Goal: Information Seeking & Learning: Learn about a topic

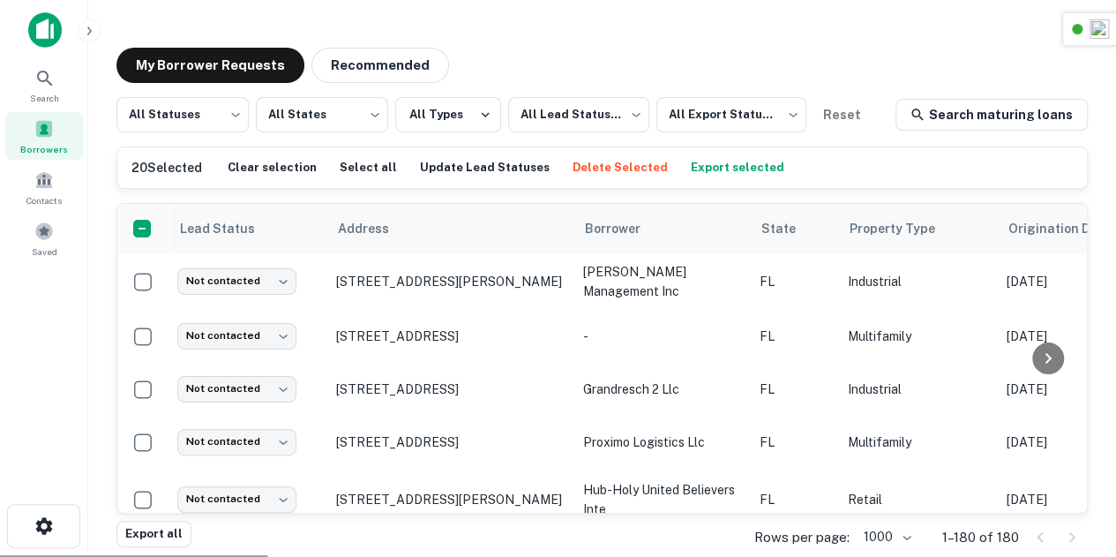
scroll to position [9011, 0]
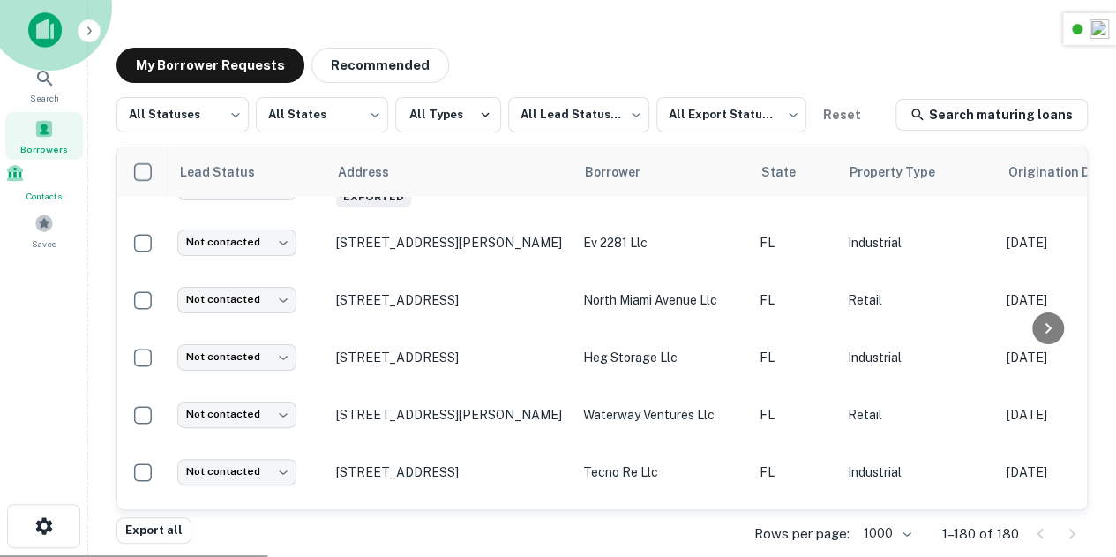
click at [54, 170] on div "Contacts" at bounding box center [44, 183] width 78 height 40
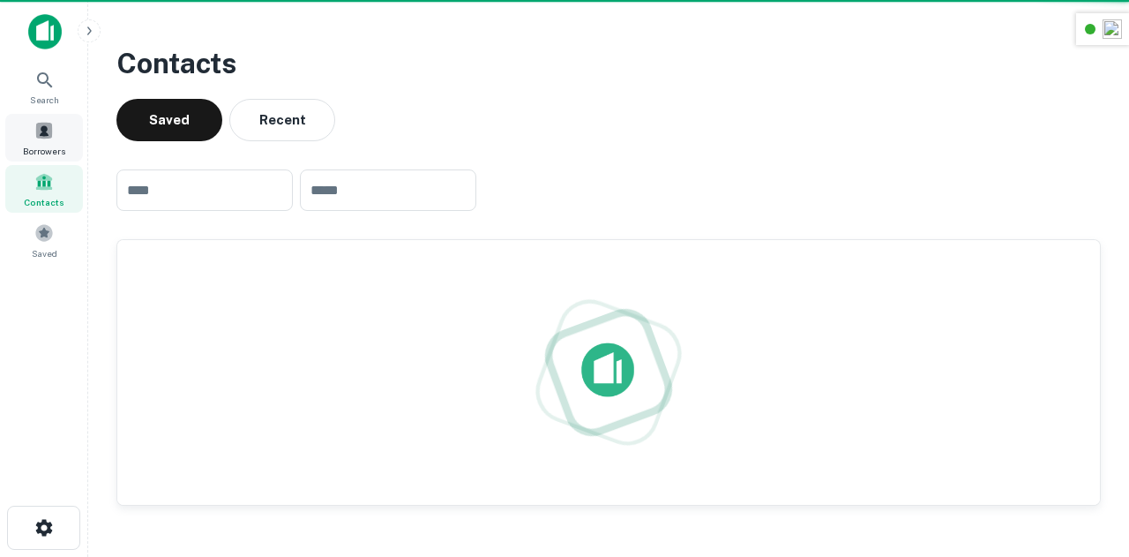
click at [66, 127] on div "Borrowers" at bounding box center [44, 138] width 78 height 48
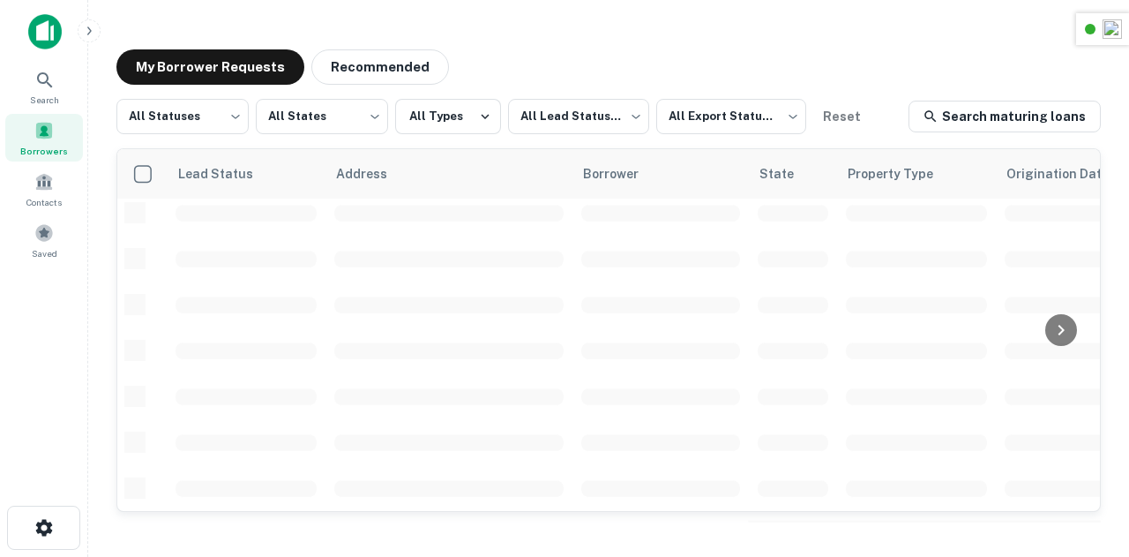
scroll to position [847, 0]
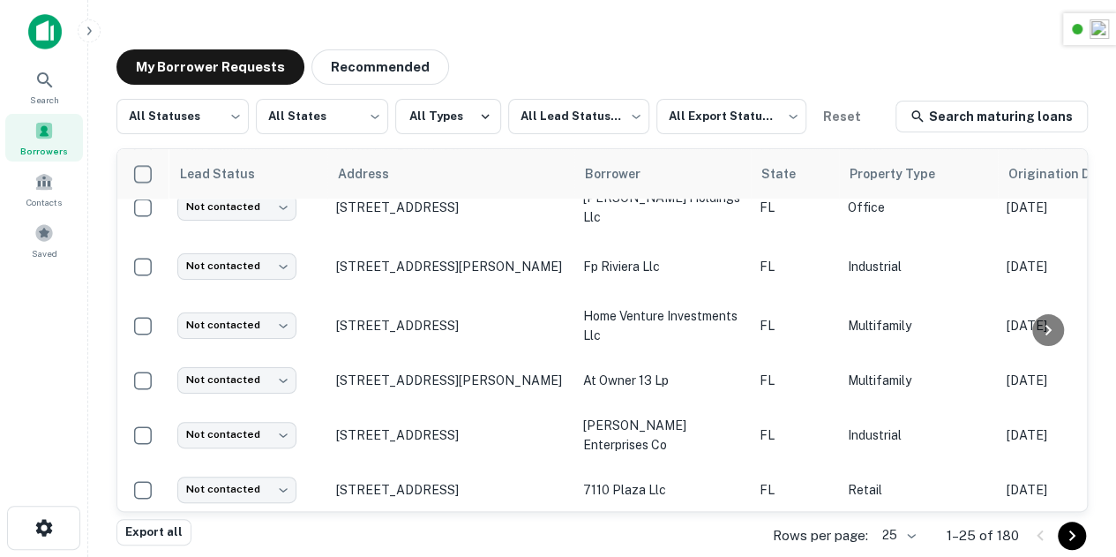
scroll to position [761, 0]
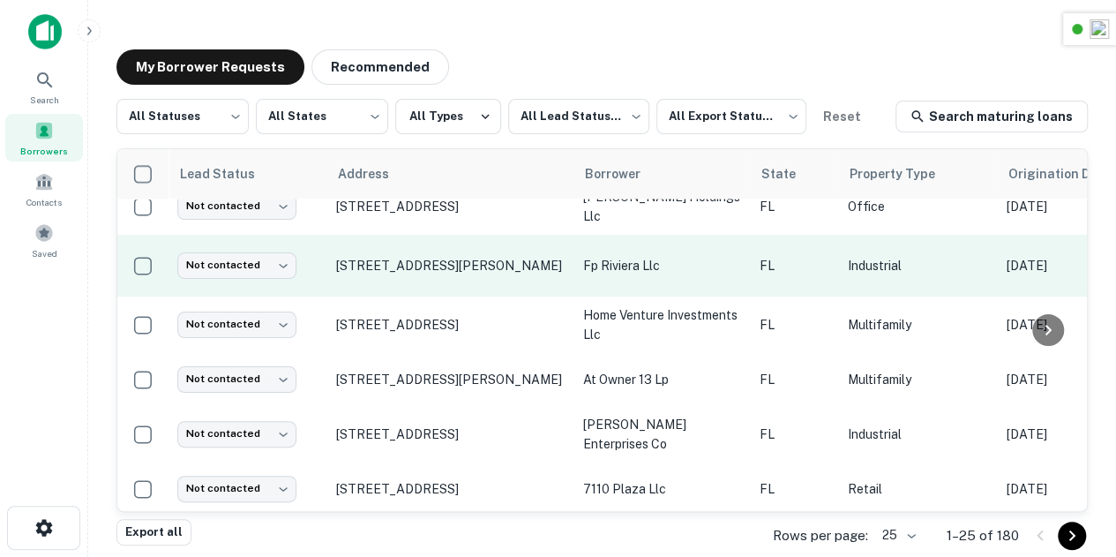
click at [626, 275] on p "fp riviera llc" at bounding box center [662, 265] width 159 height 19
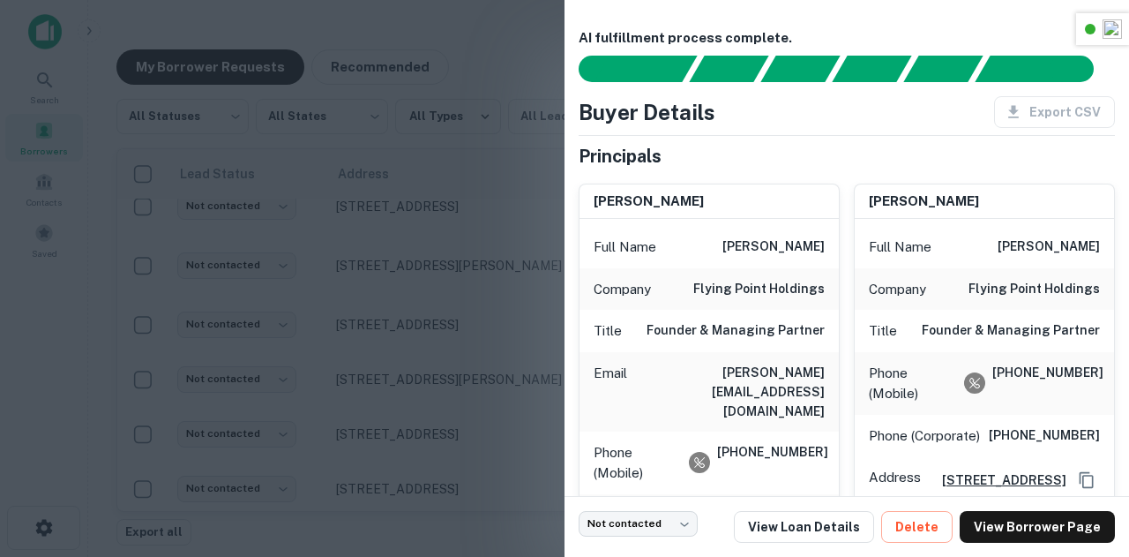
click at [493, 304] on div at bounding box center [564, 278] width 1129 height 557
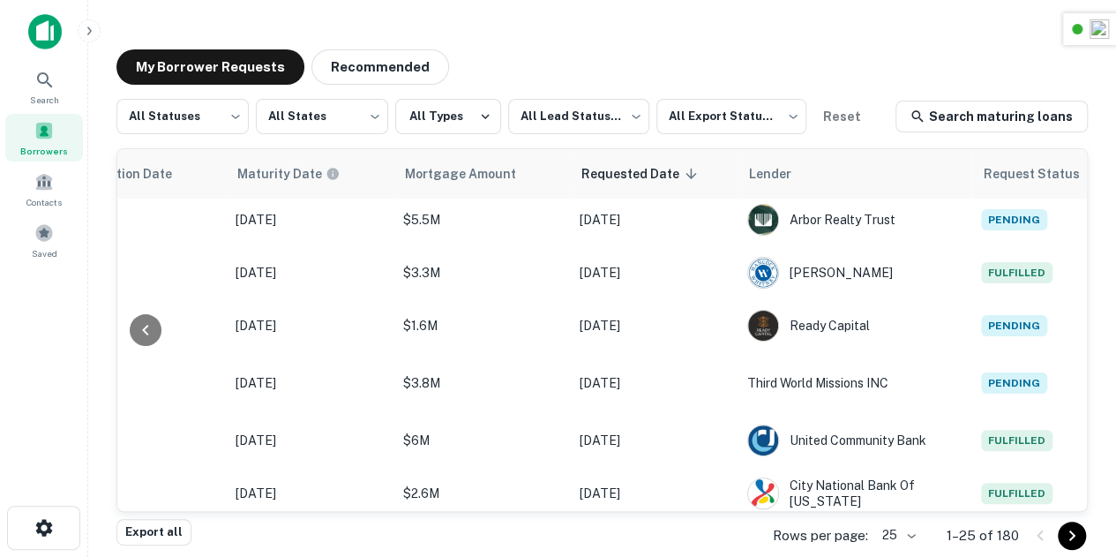
scroll to position [0, 939]
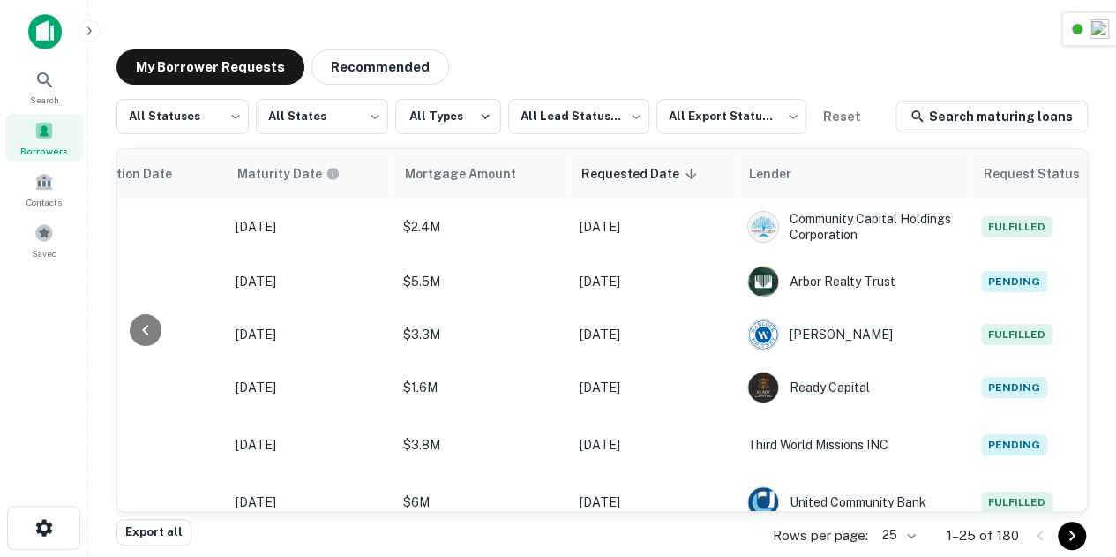
click at [34, 144] on span "Borrowers" at bounding box center [44, 151] width 48 height 14
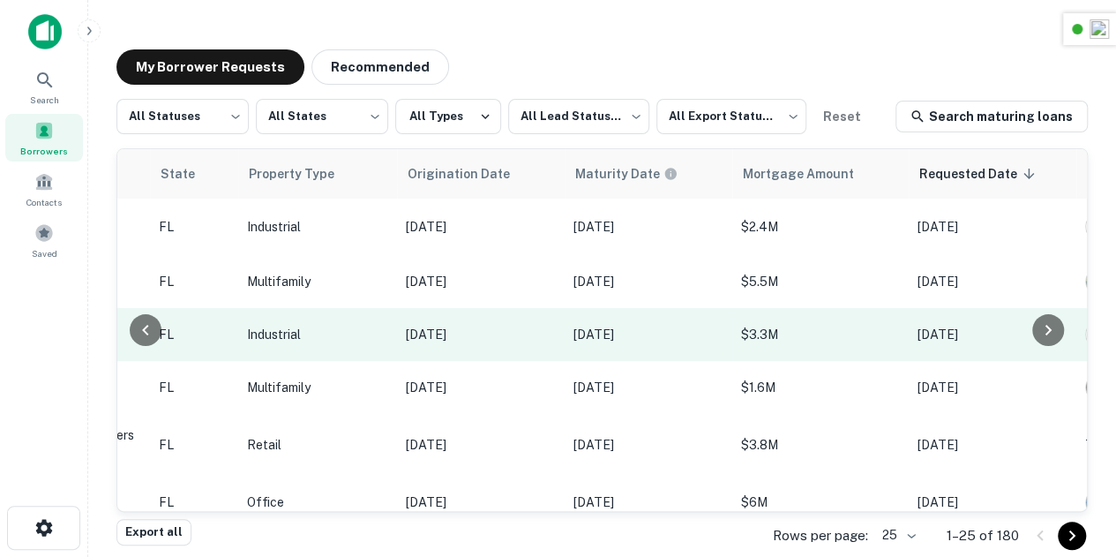
scroll to position [0, 759]
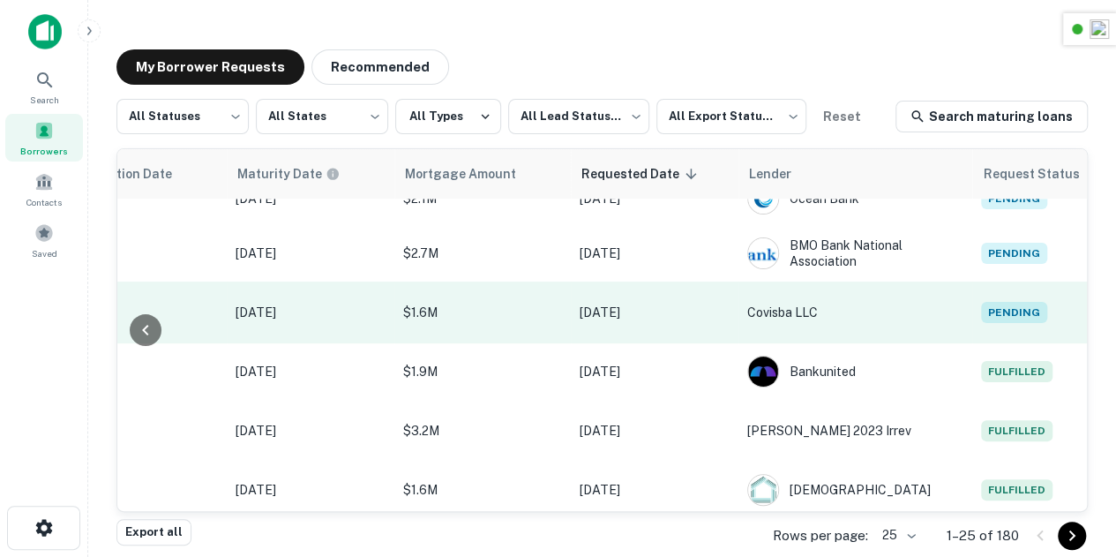
click at [981, 315] on span "Pending" at bounding box center [1014, 312] width 66 height 21
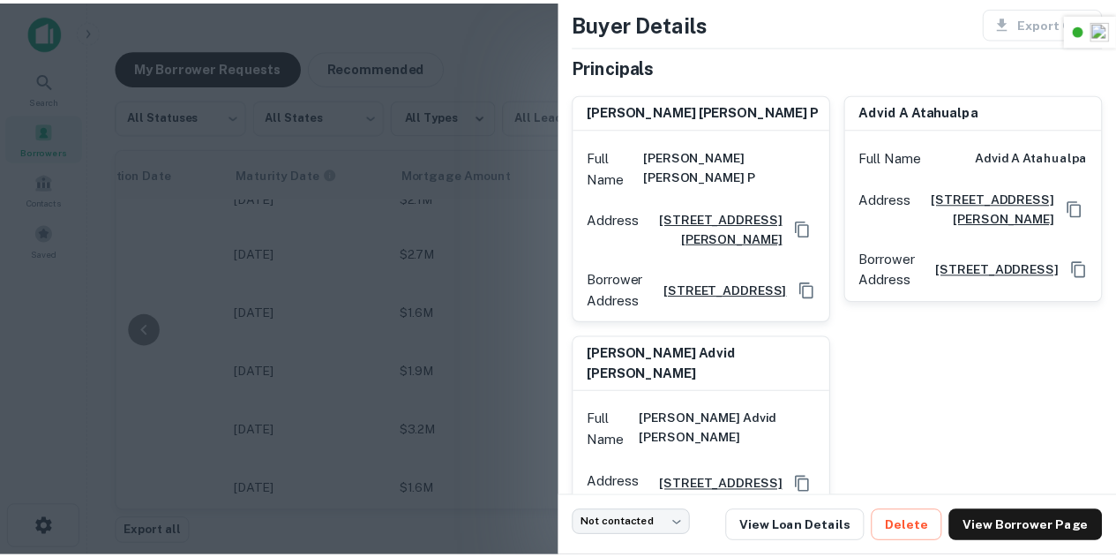
scroll to position [96, 0]
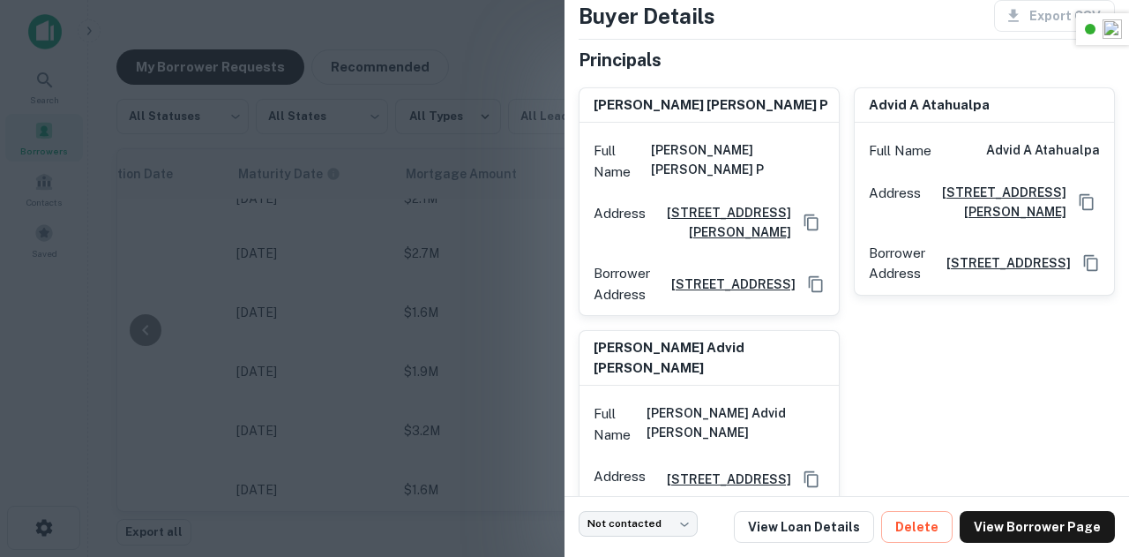
click at [466, 334] on div at bounding box center [564, 278] width 1129 height 557
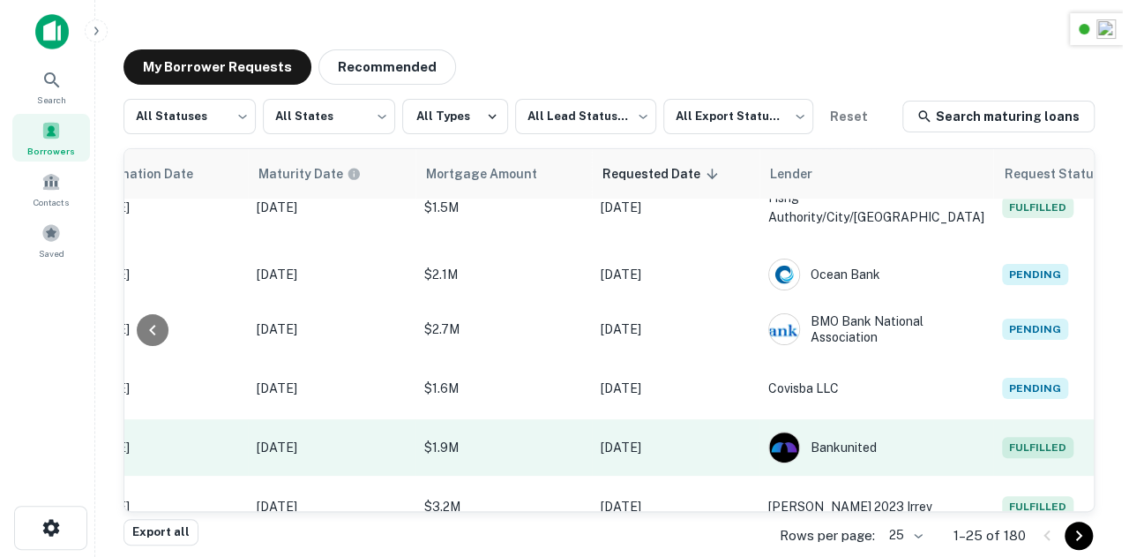
scroll to position [520, 924]
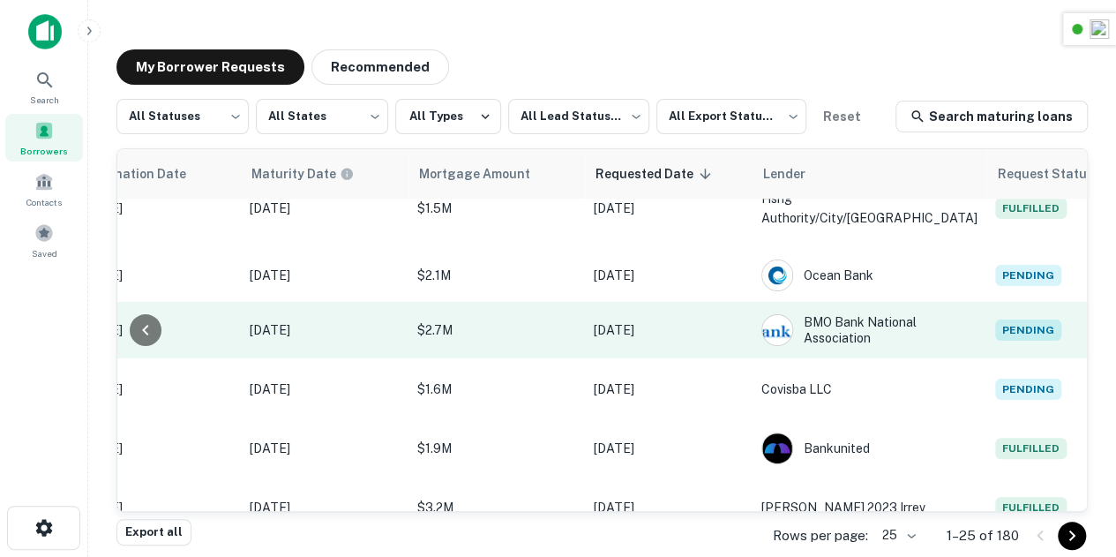
click at [995, 338] on span "Pending" at bounding box center [1028, 329] width 66 height 21
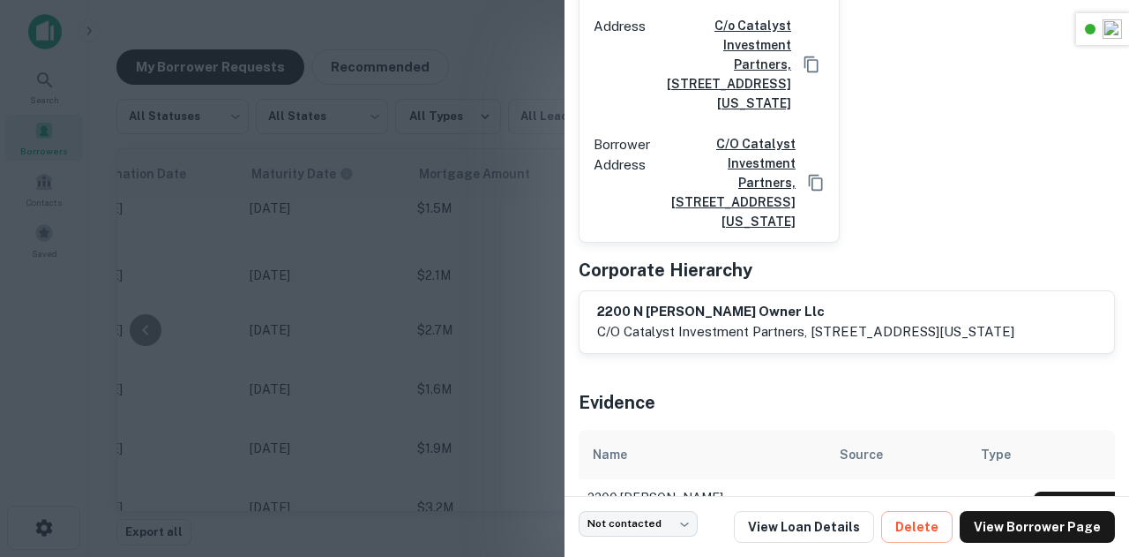
scroll to position [274, 0]
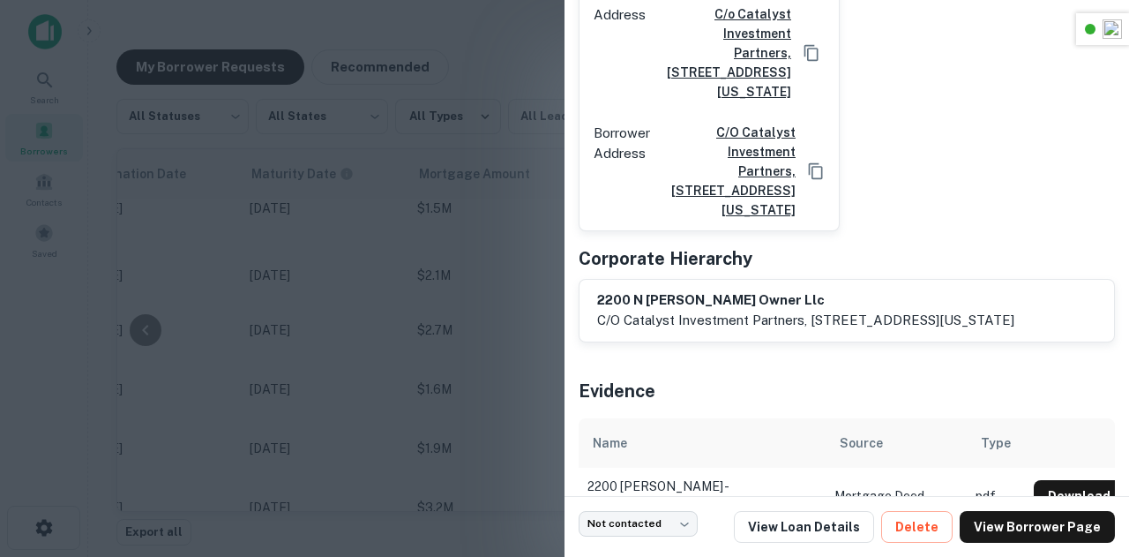
click at [481, 308] on div at bounding box center [564, 278] width 1129 height 557
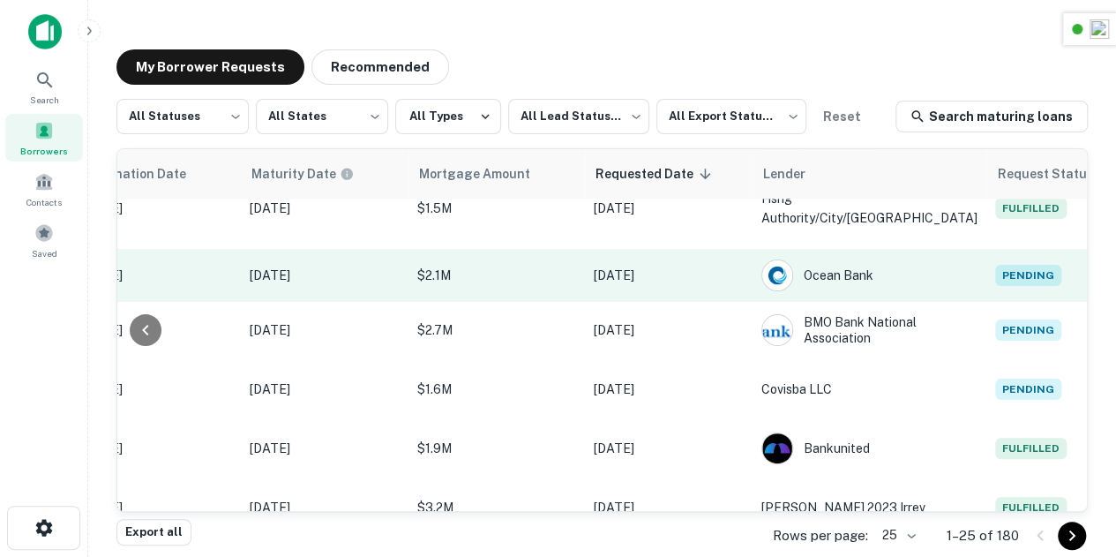
click at [995, 286] on span "Pending" at bounding box center [1028, 275] width 66 height 21
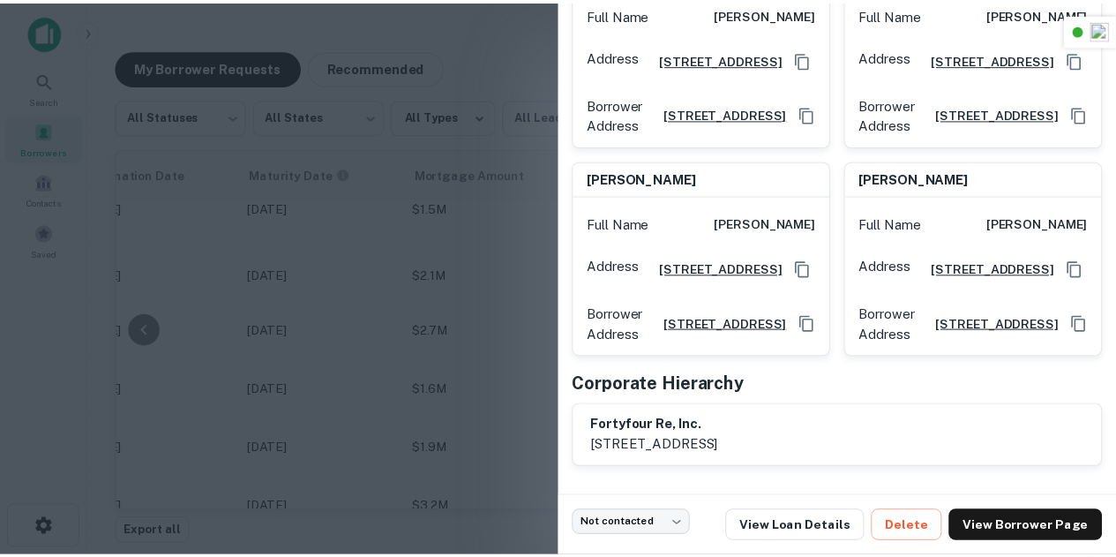
scroll to position [326, 0]
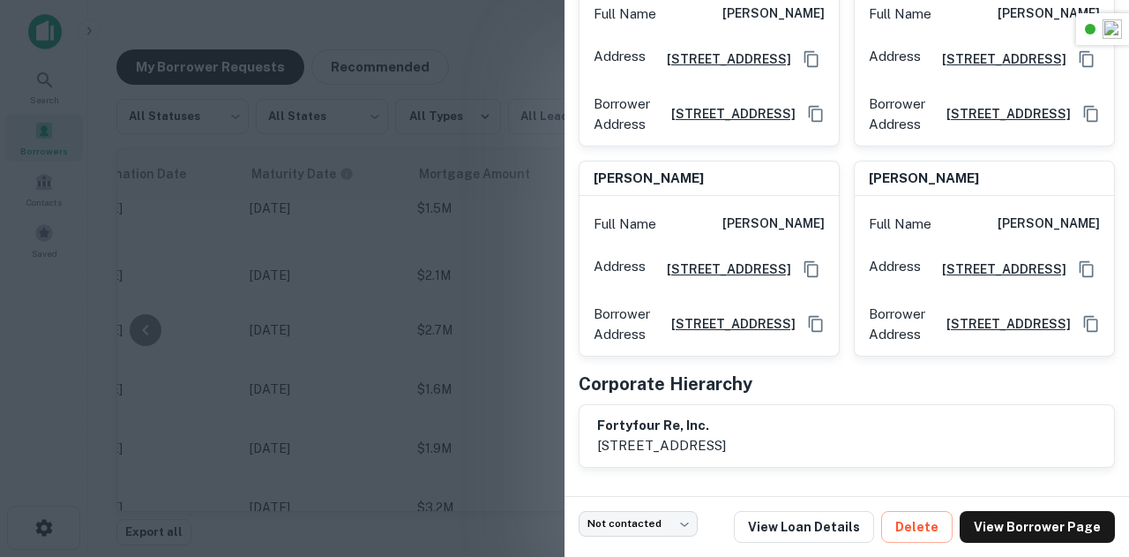
click at [510, 269] on div at bounding box center [564, 278] width 1129 height 557
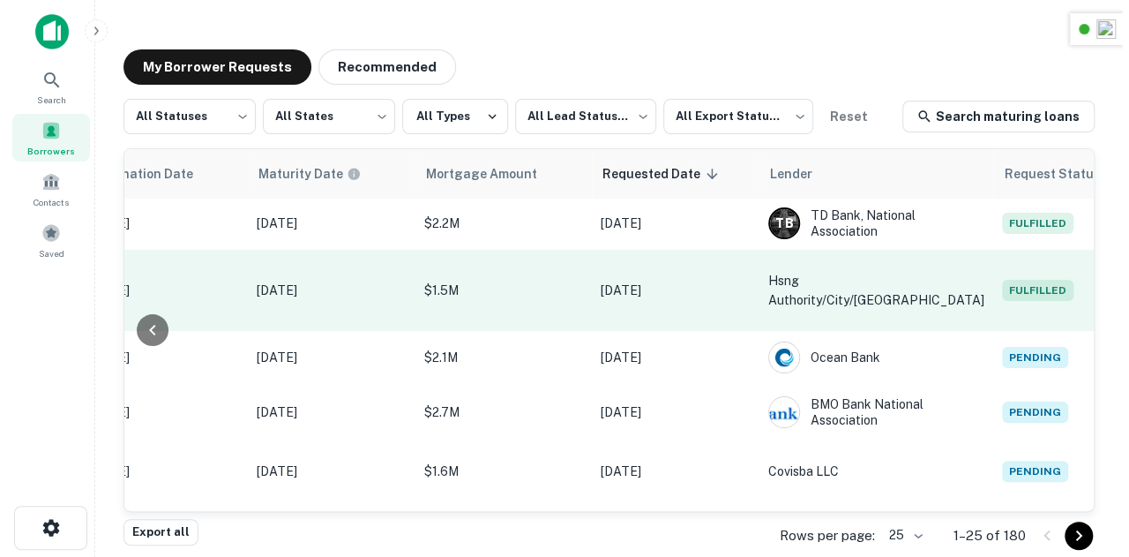
scroll to position [437, 924]
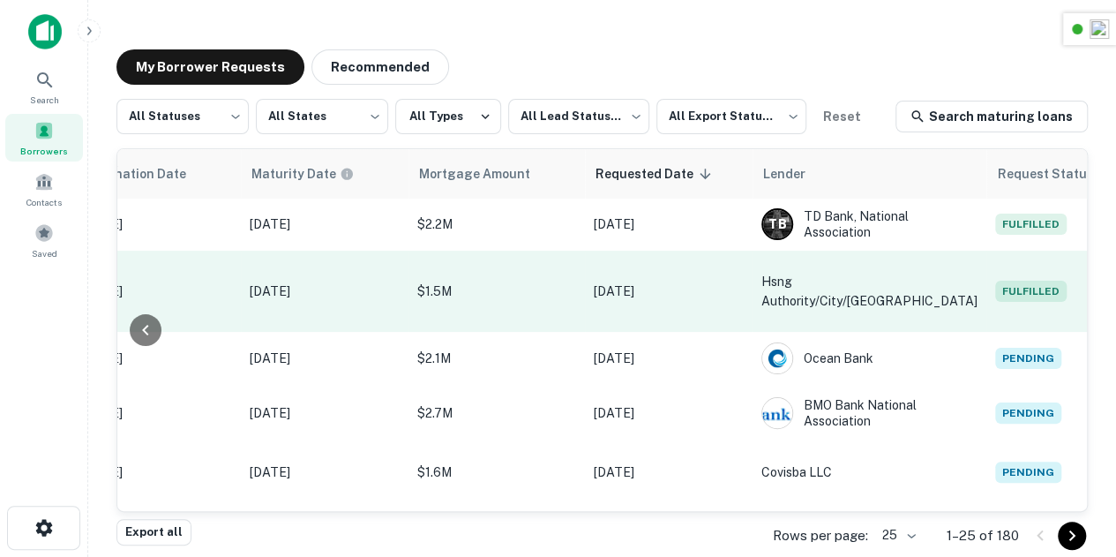
click at [995, 297] on span "Fulfilled" at bounding box center [1030, 291] width 71 height 21
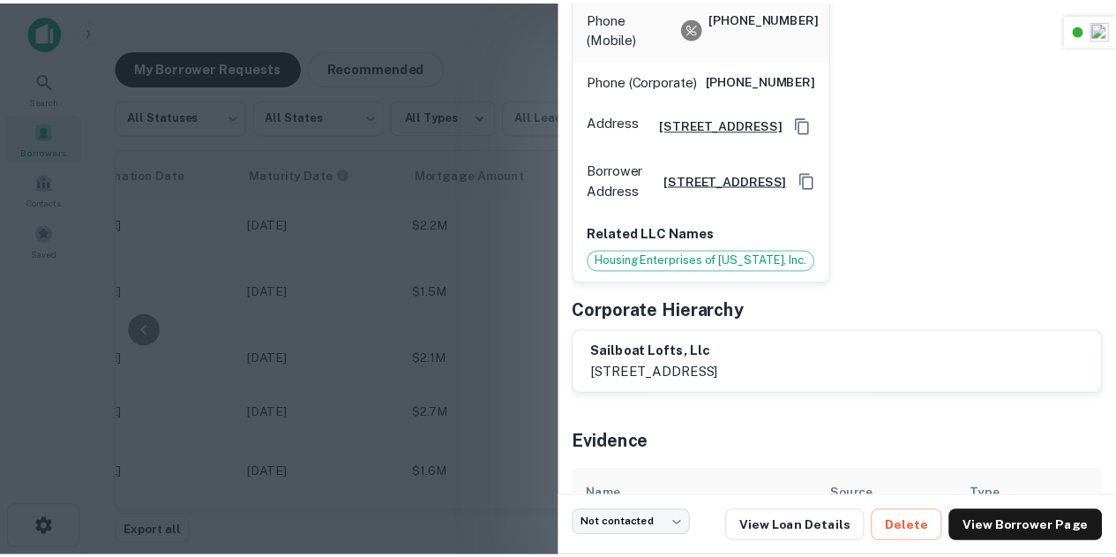
scroll to position [609, 0]
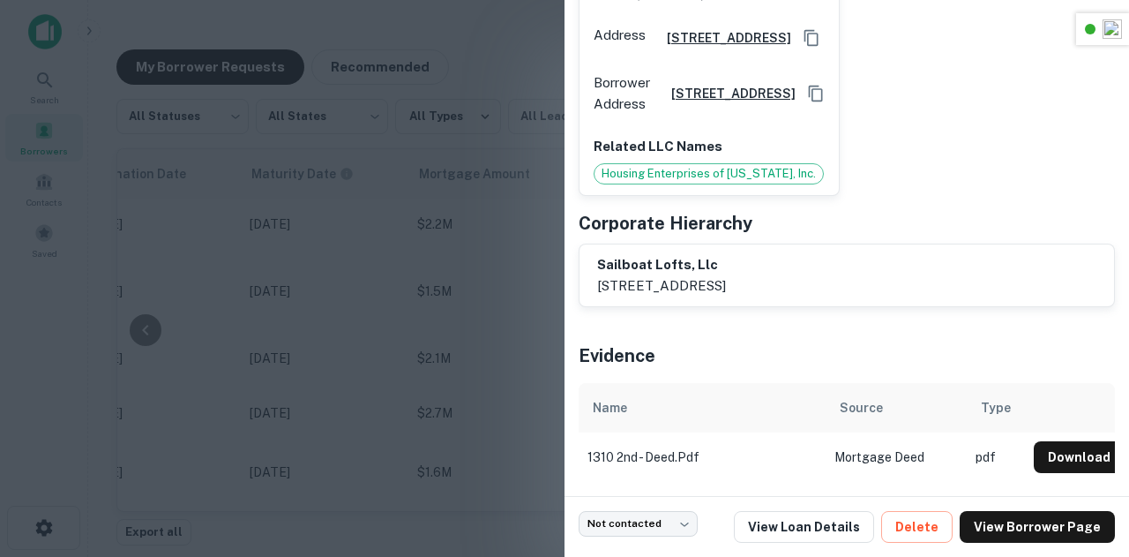
click at [386, 280] on div at bounding box center [564, 278] width 1129 height 557
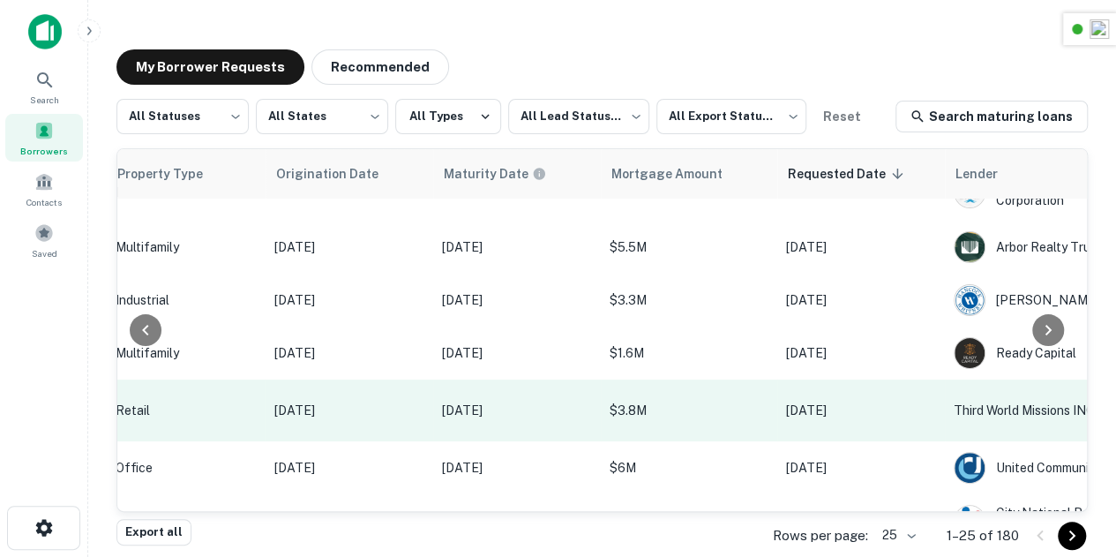
scroll to position [0, 732]
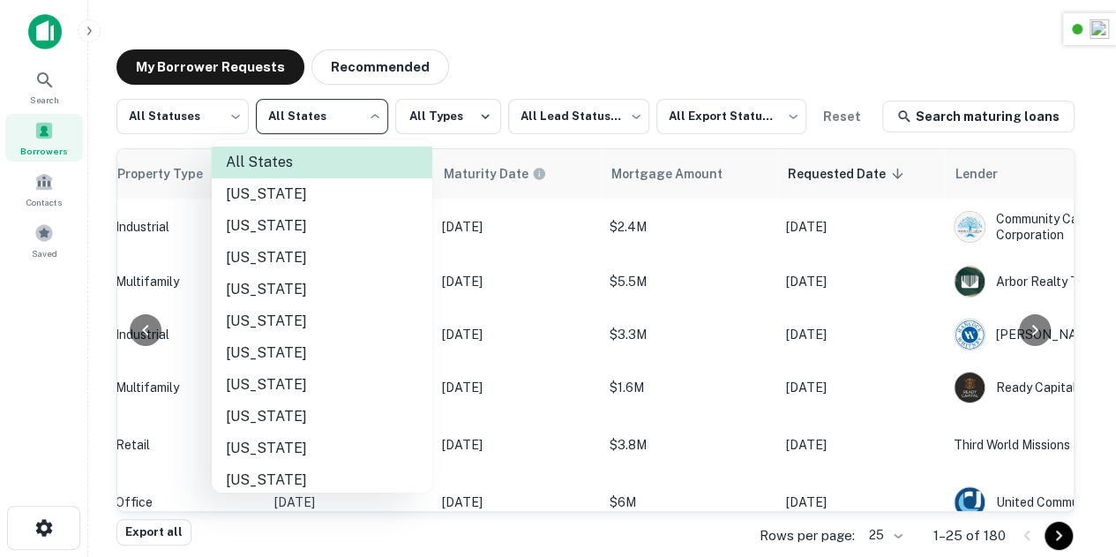
click at [346, 108] on body "Search Borrowers Contacts Saved My Borrower Requests Recommended All Statuses *…" at bounding box center [558, 278] width 1116 height 557
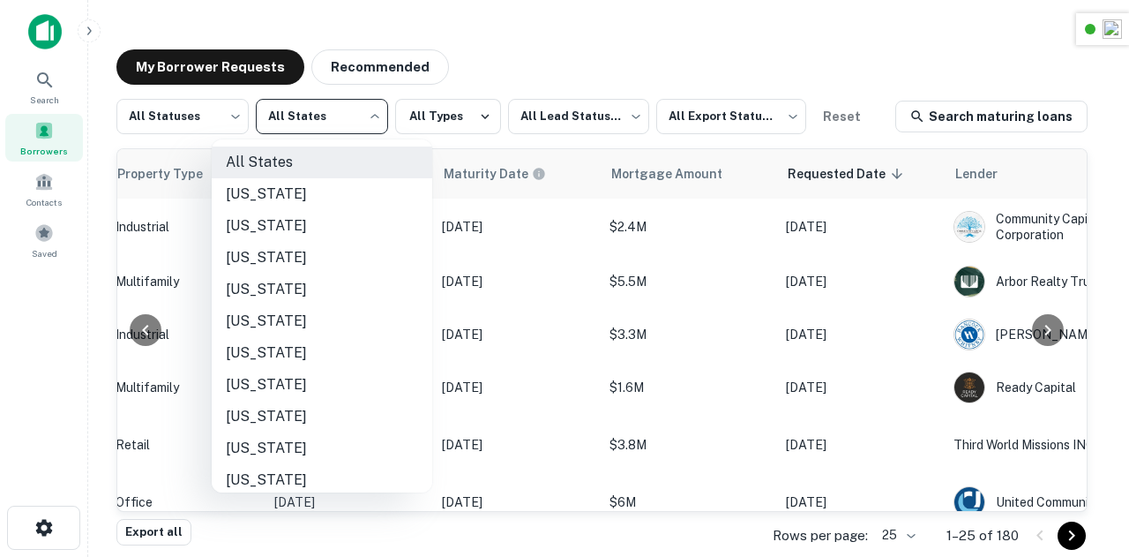
click at [346, 108] on div at bounding box center [564, 278] width 1129 height 557
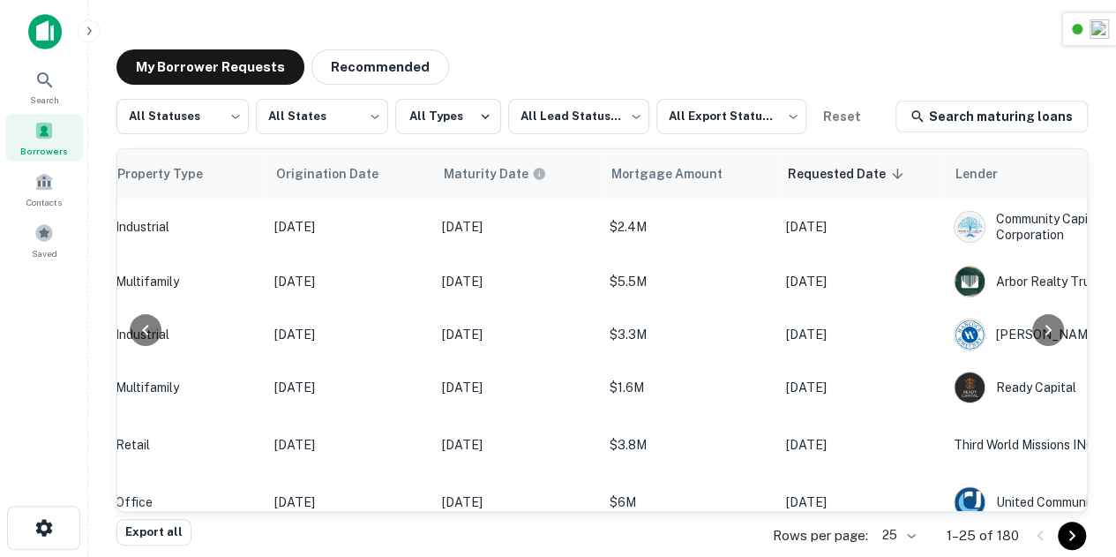
click at [451, 119] on div "All States Alabama Alaska Arizona Arkansas California Colorado Connecticut Dela…" at bounding box center [558, 278] width 1116 height 557
click at [451, 119] on button "All Types" at bounding box center [448, 116] width 106 height 35
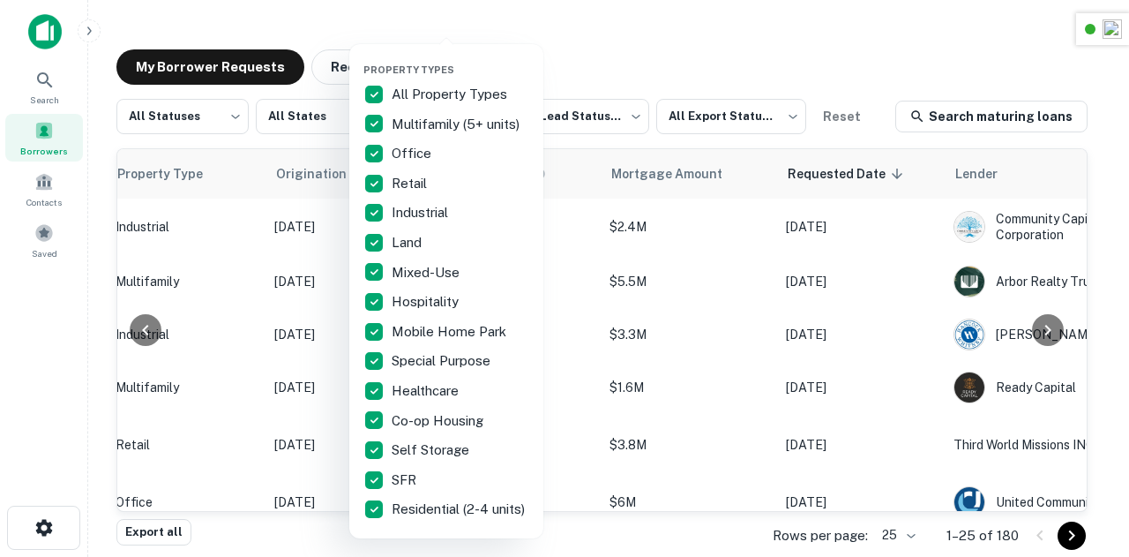
click at [676, 37] on div at bounding box center [564, 278] width 1129 height 557
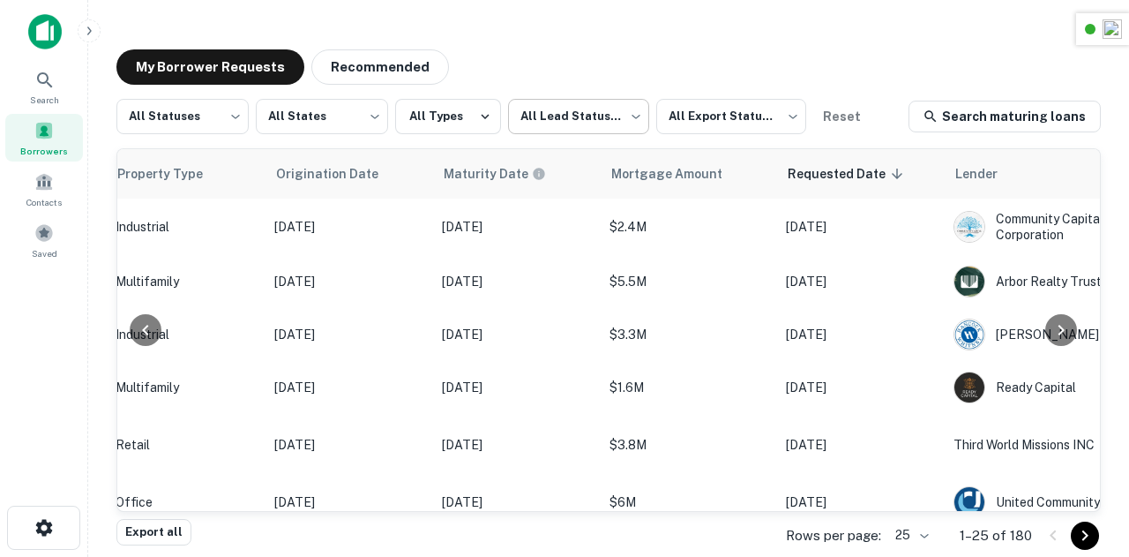
click at [593, 121] on body "Search Borrowers Contacts Saved My Borrower Requests Recommended All Statuses *…" at bounding box center [564, 278] width 1129 height 557
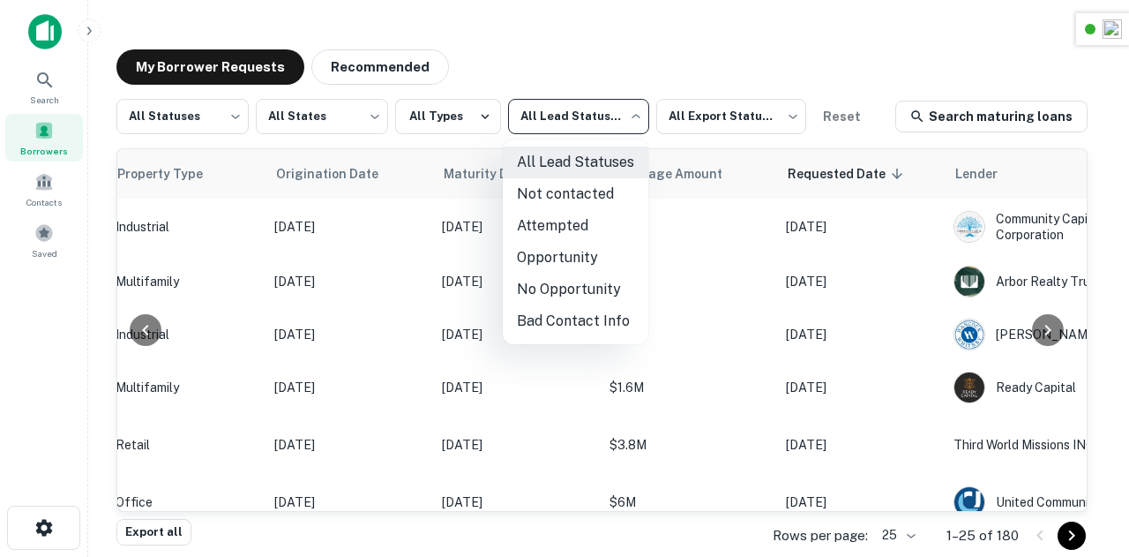
click at [593, 121] on div at bounding box center [564, 278] width 1129 height 557
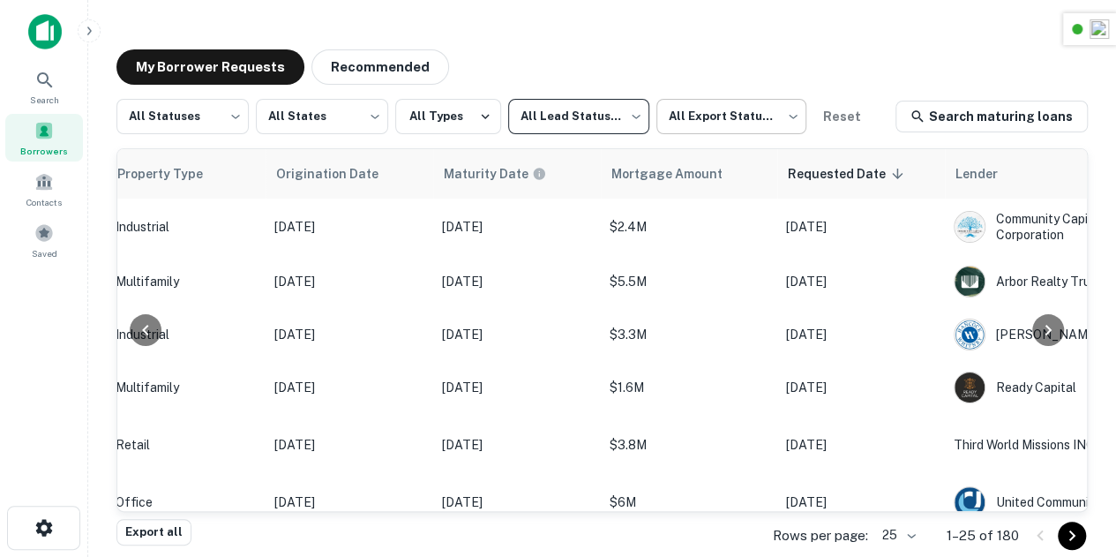
click at [706, 123] on body "Search Borrowers Contacts Saved My Borrower Requests Recommended All Statuses *…" at bounding box center [558, 278] width 1116 height 557
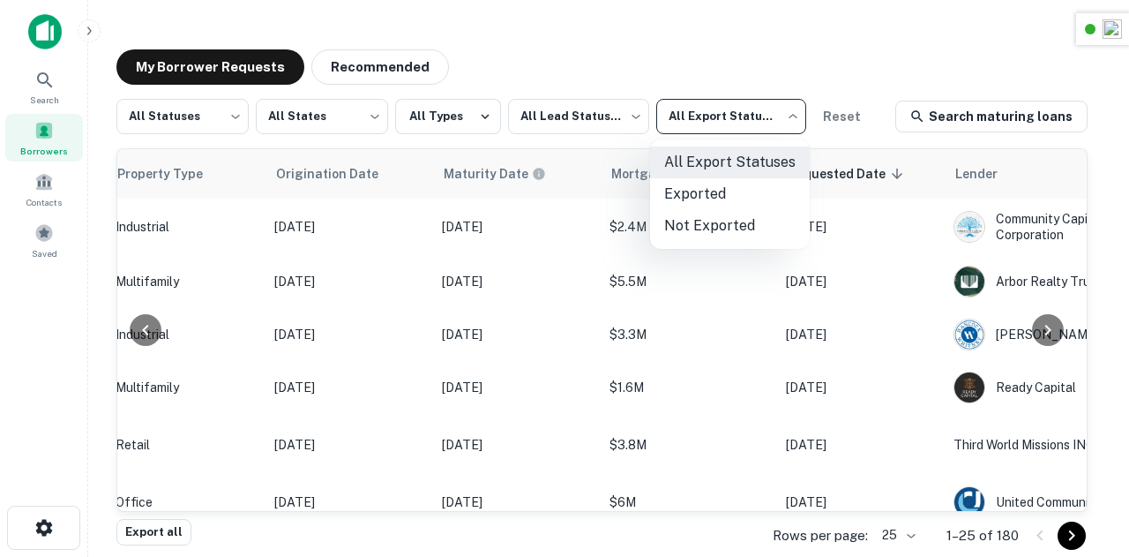
click at [706, 123] on div at bounding box center [564, 278] width 1129 height 557
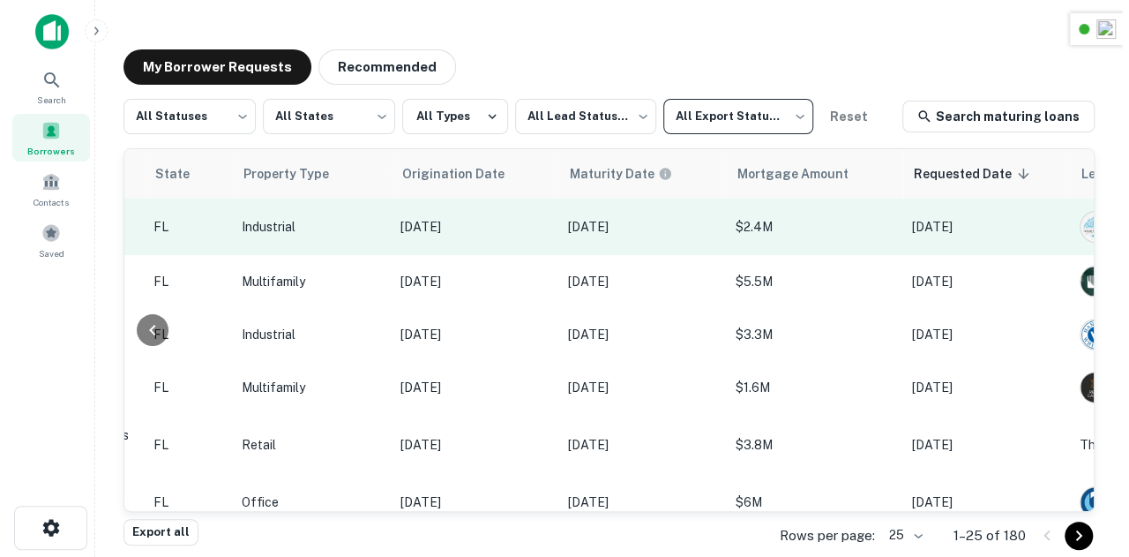
scroll to position [0, 939]
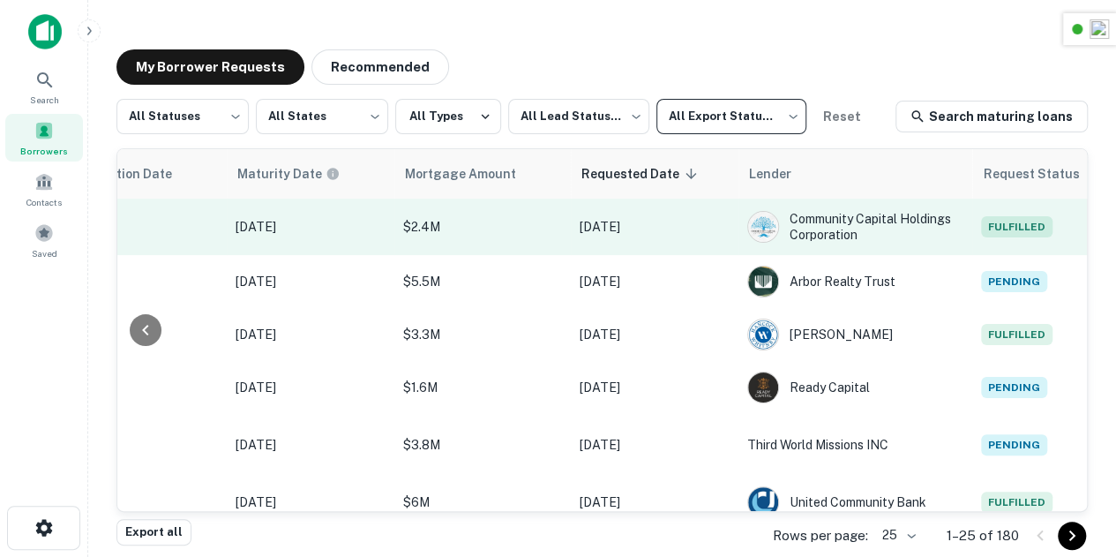
click at [988, 246] on td "Fulfilled" at bounding box center [1051, 226] width 159 height 56
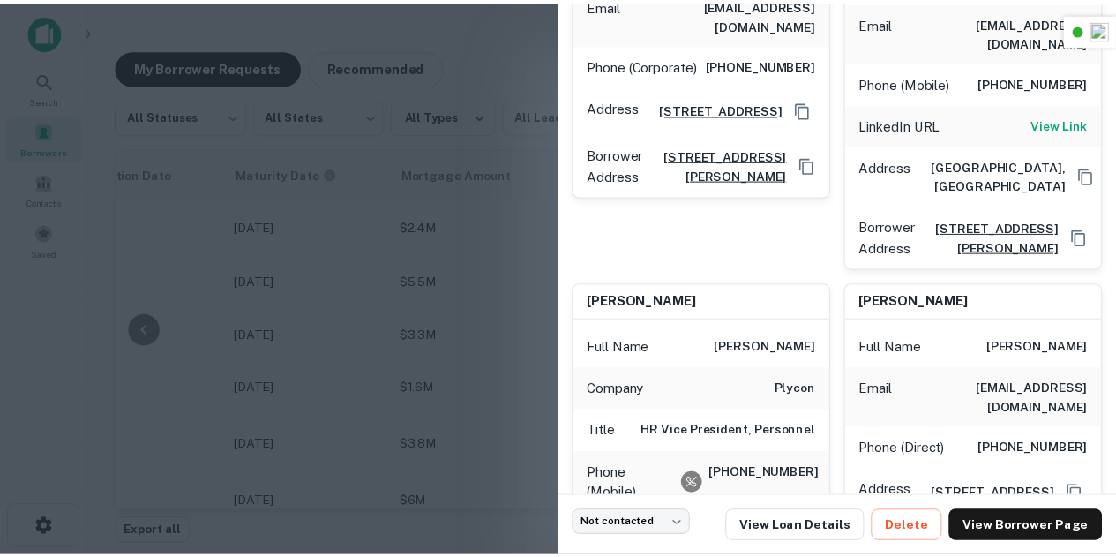
scroll to position [0, 0]
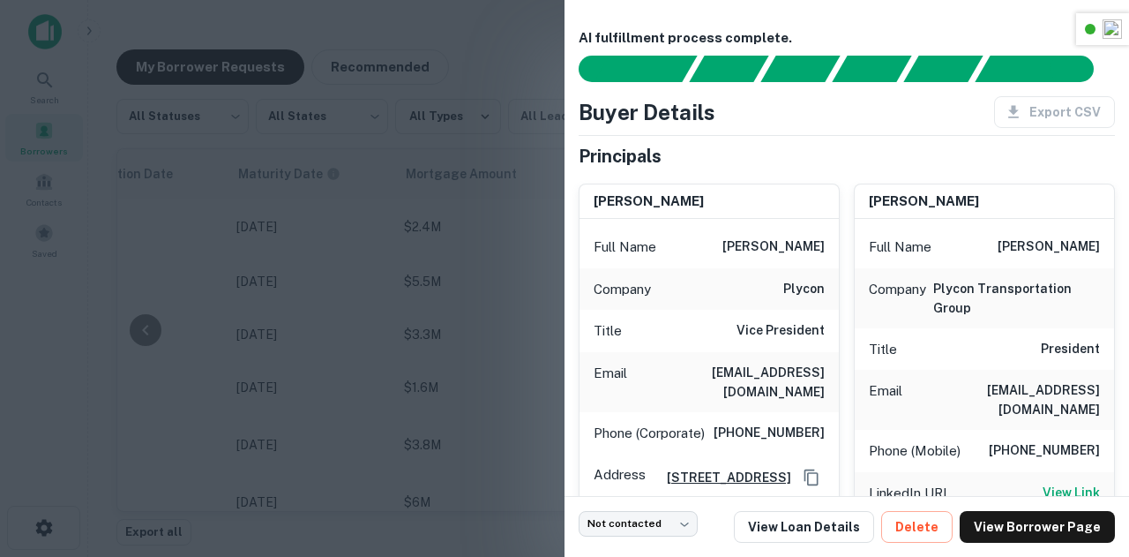
click at [536, 258] on div at bounding box center [564, 278] width 1129 height 557
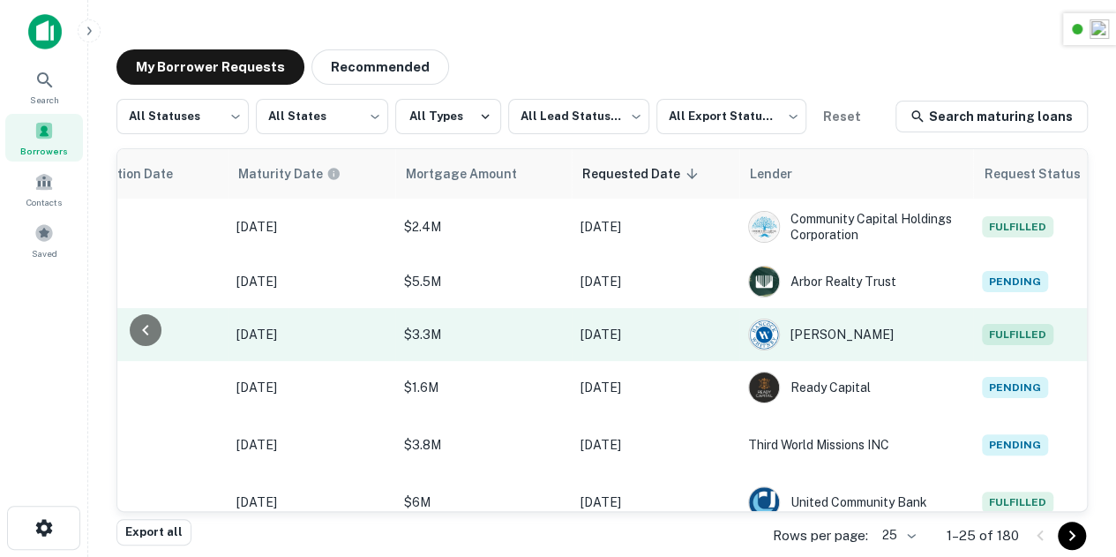
scroll to position [0, 924]
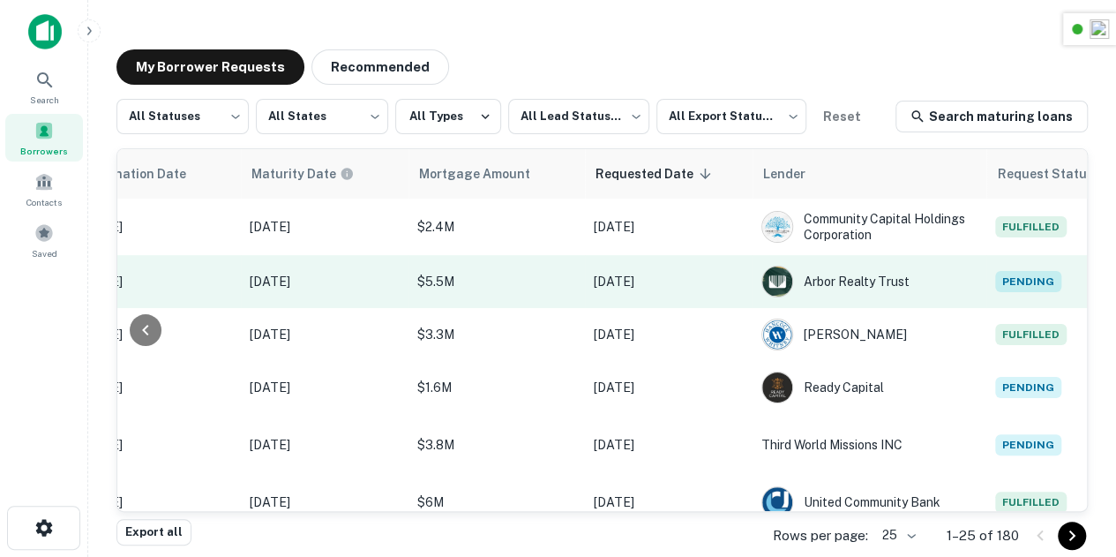
click at [995, 285] on span "Pending" at bounding box center [1028, 281] width 66 height 21
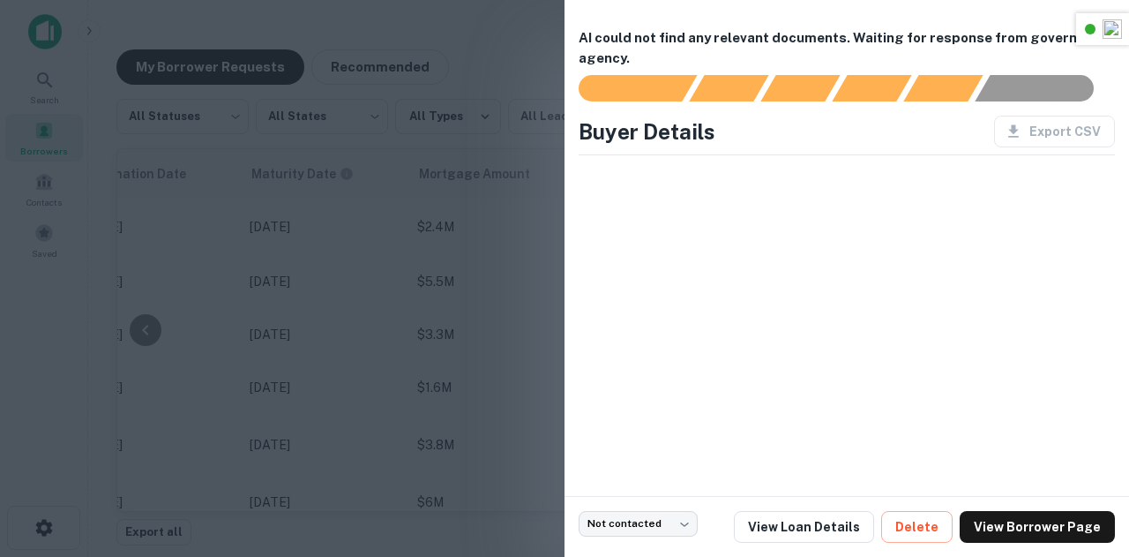
click at [566, 276] on div "AI could not find any relevant documents. Waiting for response from government …" at bounding box center [847, 248] width 565 height 496
click at [469, 322] on div at bounding box center [564, 278] width 1129 height 557
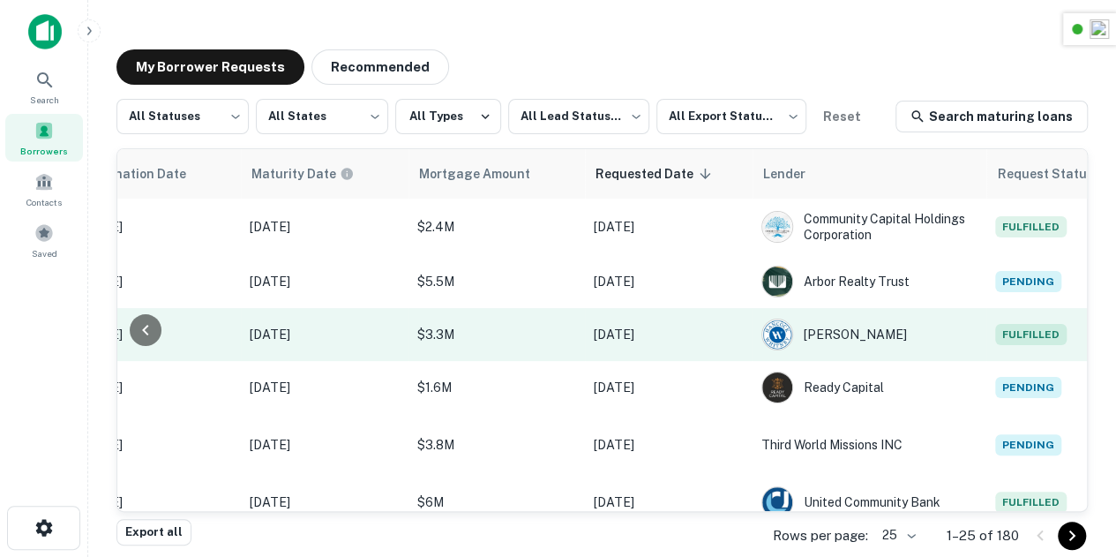
click at [995, 345] on span "Fulfilled" at bounding box center [1030, 334] width 71 height 21
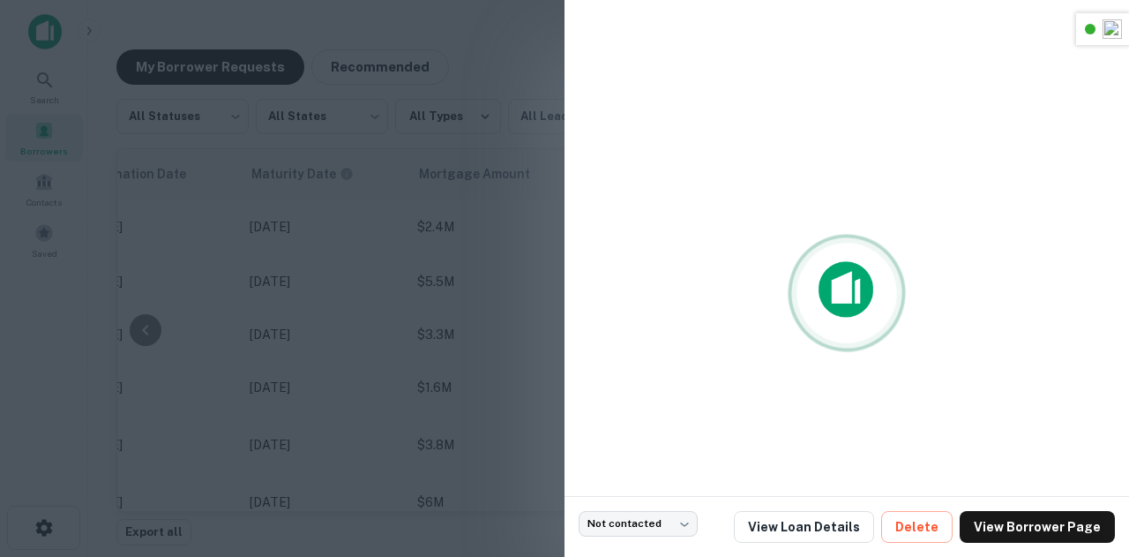
click at [429, 308] on div at bounding box center [564, 278] width 1129 height 557
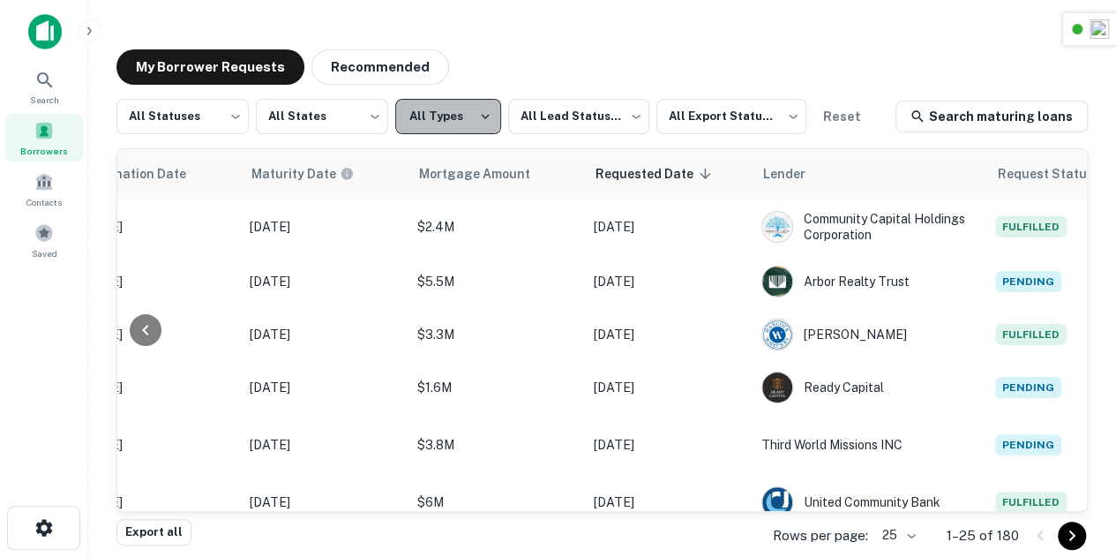
click at [423, 121] on button "All Types" at bounding box center [448, 116] width 106 height 35
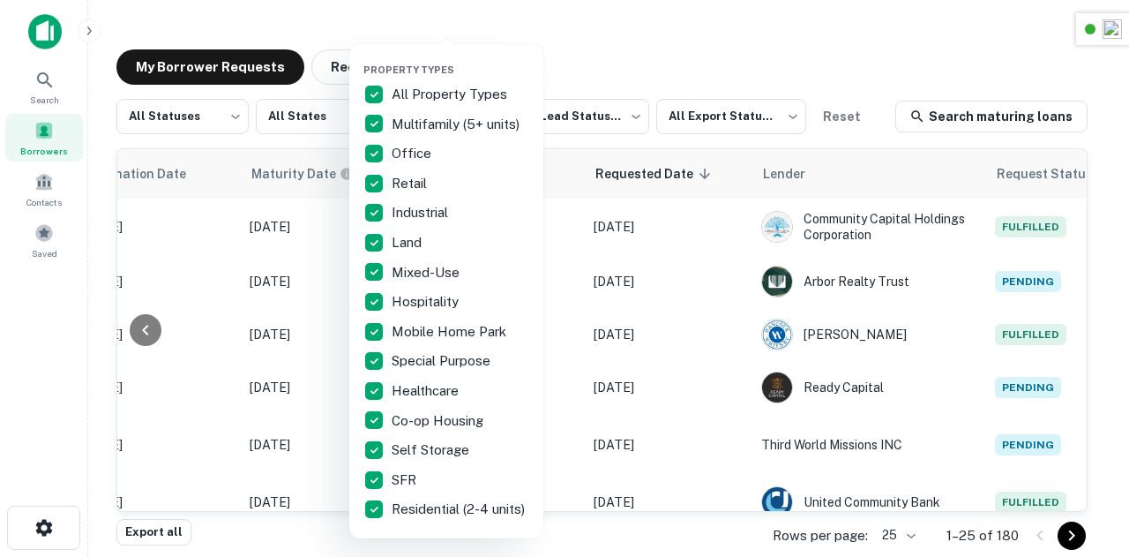
click at [656, 69] on div at bounding box center [564, 278] width 1129 height 557
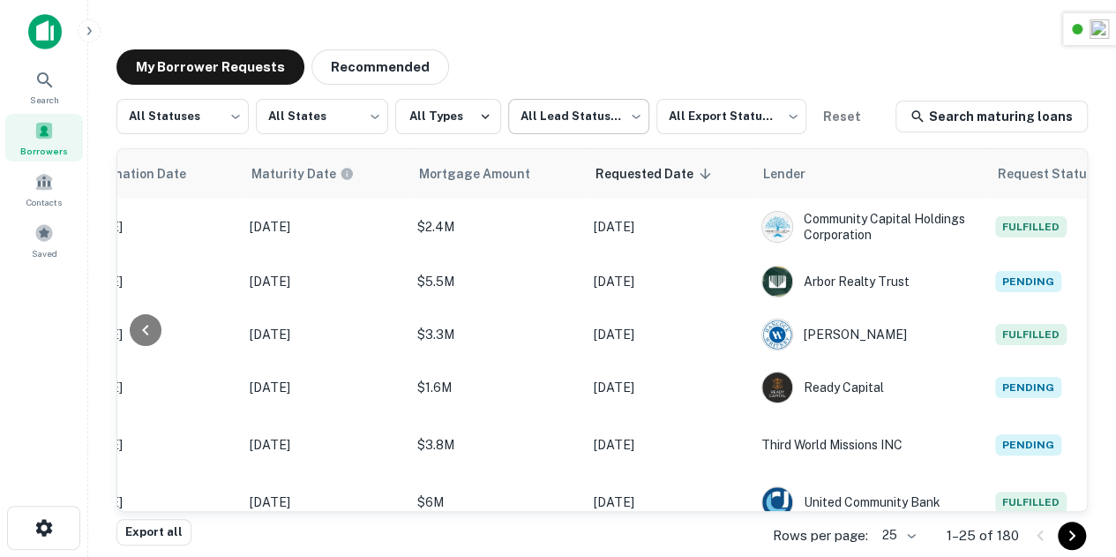
click at [587, 123] on body "Search Borrowers Contacts Saved My Borrower Requests Recommended All Statuses *…" at bounding box center [558, 278] width 1116 height 557
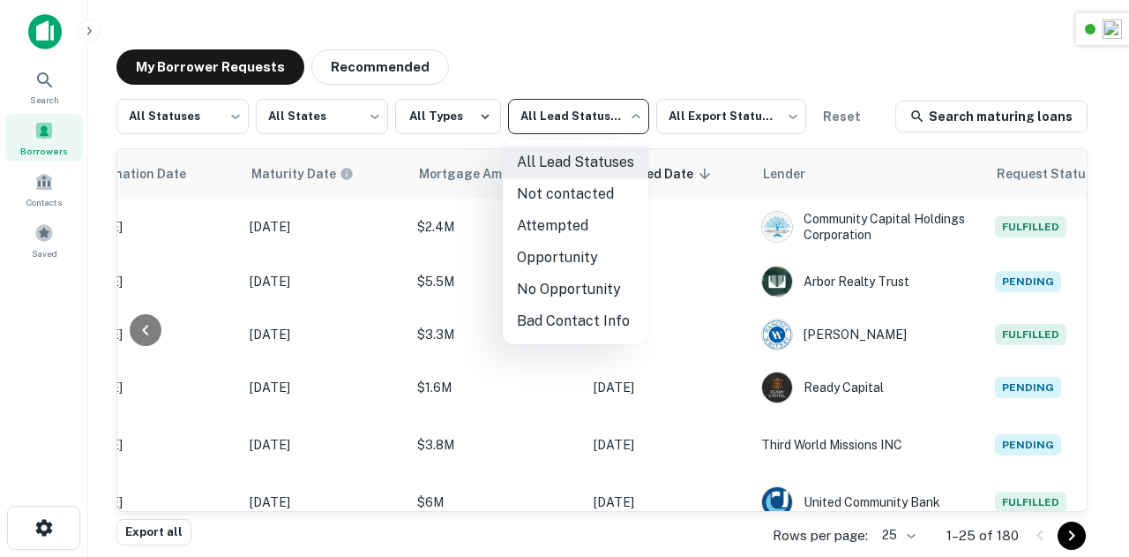
click at [587, 123] on div at bounding box center [564, 278] width 1129 height 557
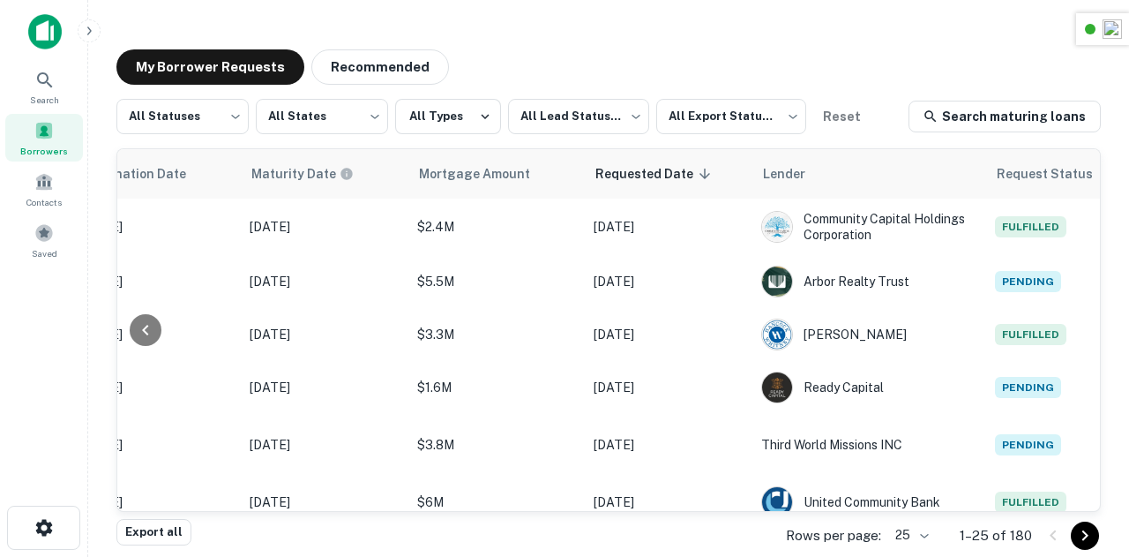
click at [699, 110] on body "Search Borrowers Contacts Saved My Borrower Requests Recommended All Statuses *…" at bounding box center [564, 278] width 1129 height 557
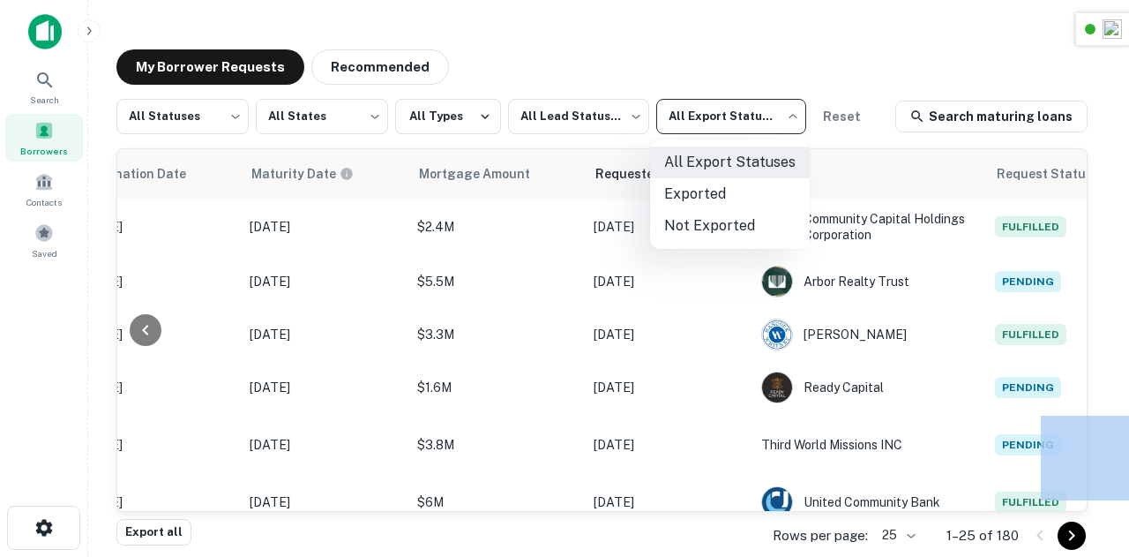
click at [699, 110] on div at bounding box center [564, 278] width 1129 height 557
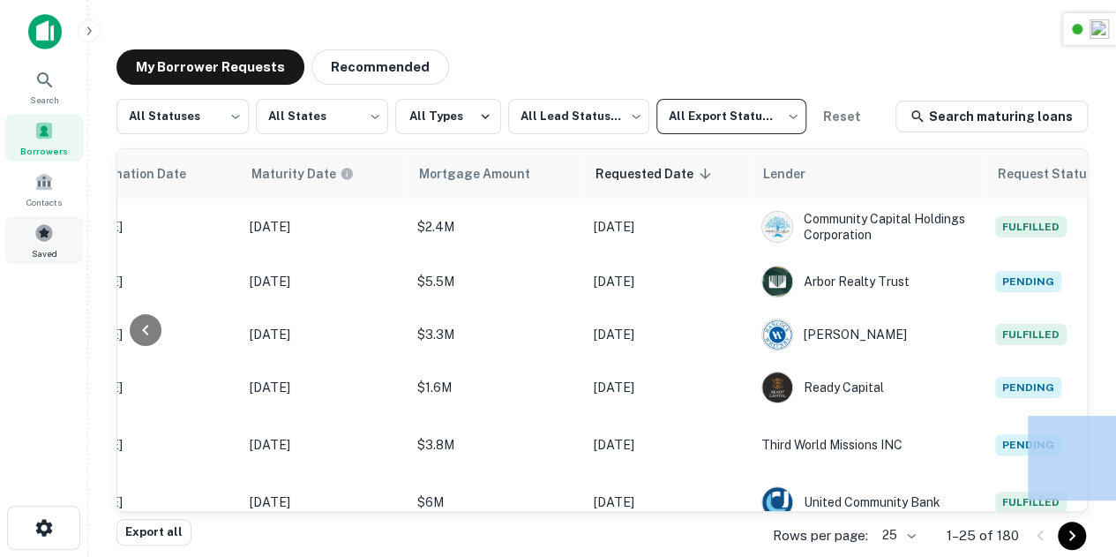
click at [50, 244] on div "Saved" at bounding box center [44, 240] width 78 height 48
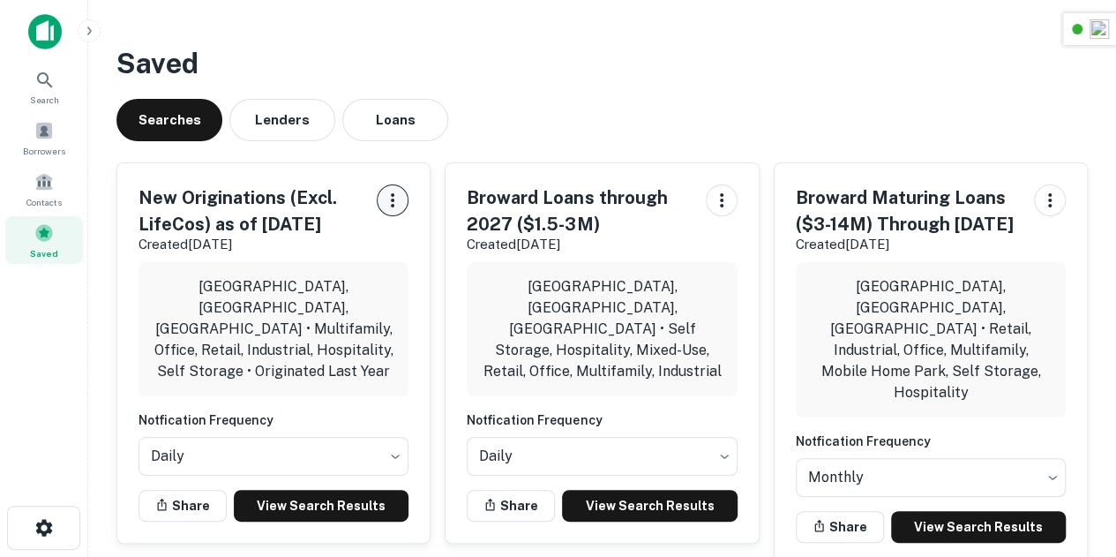
click at [383, 200] on icon "button" at bounding box center [392, 200] width 21 height 21
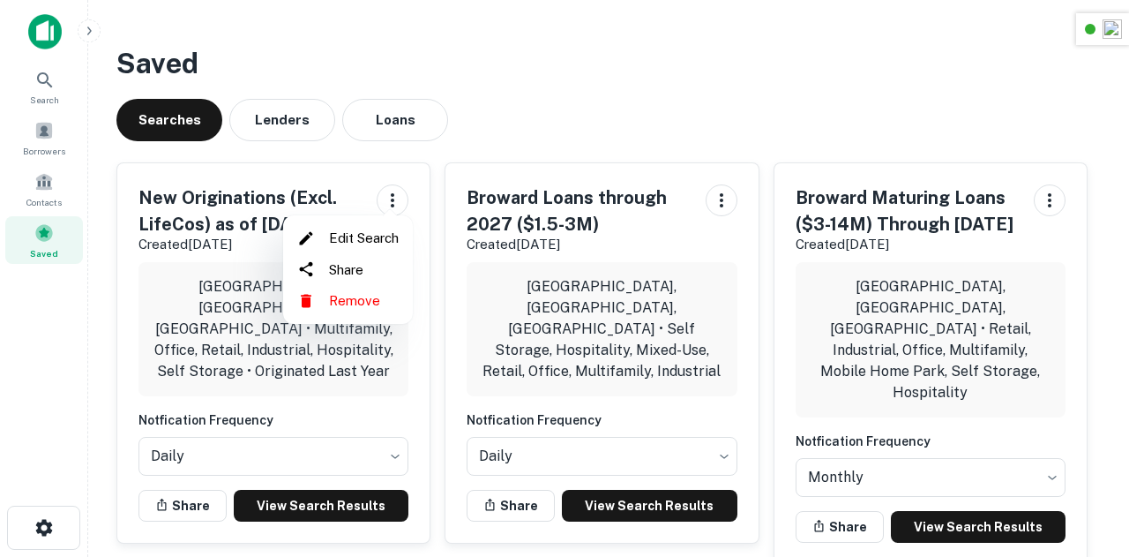
click at [354, 244] on li "Edit Search" at bounding box center [348, 238] width 116 height 32
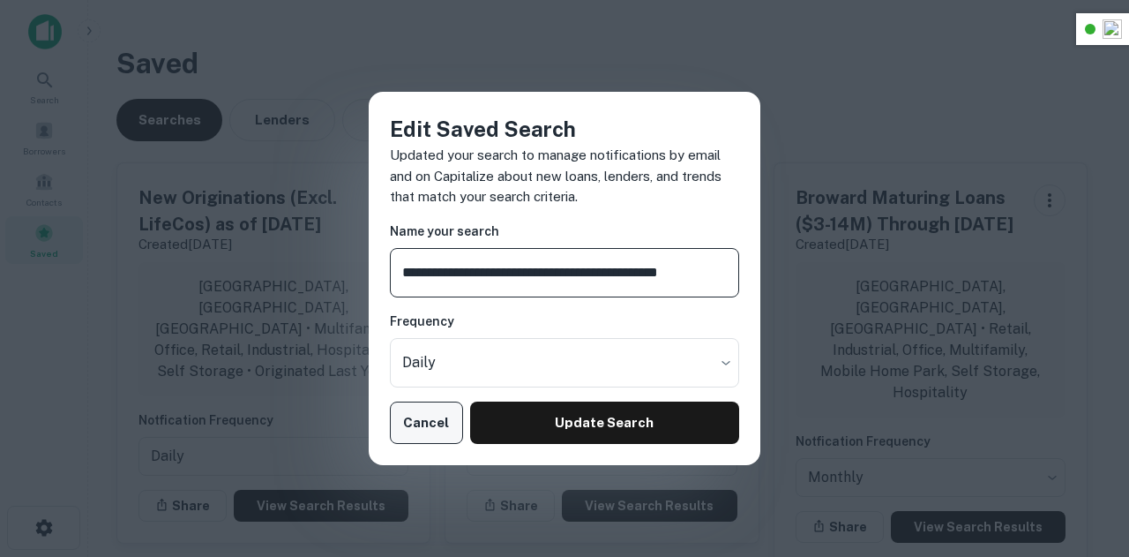
click at [415, 412] on button "Cancel" at bounding box center [426, 422] width 73 height 42
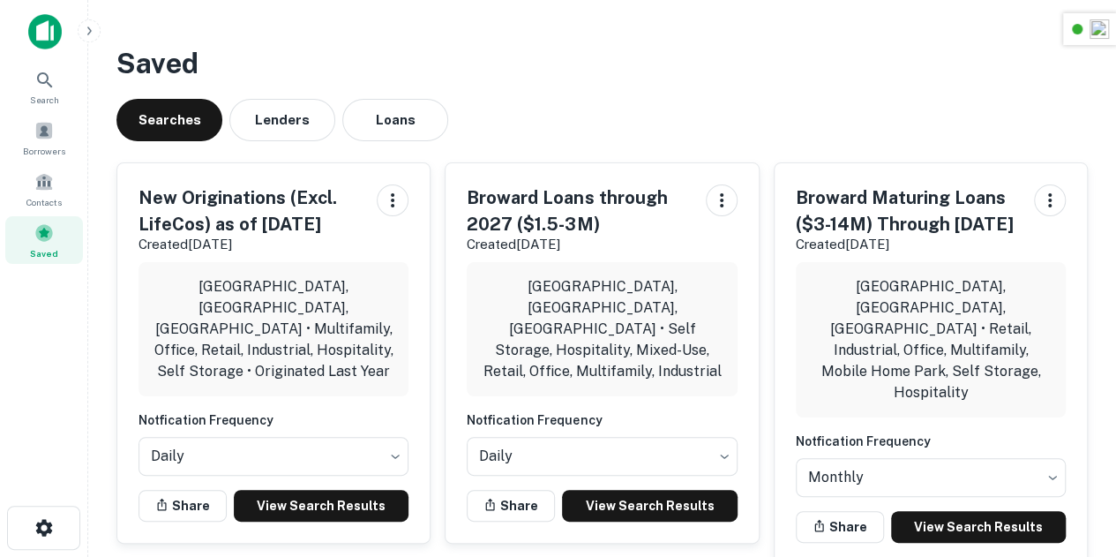
click at [198, 188] on h5 "New Originations (Excl. LifeCos) as of 9/12/2025" at bounding box center [250, 210] width 224 height 53
click at [298, 490] on link "View Search Results" at bounding box center [321, 506] width 175 height 32
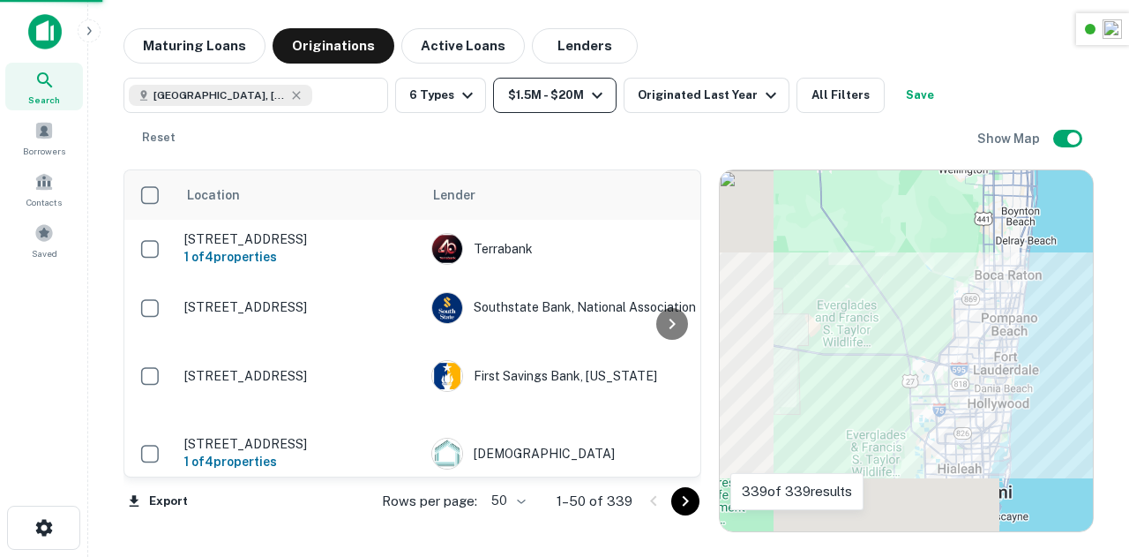
click at [568, 94] on button "$1.5M - $20M" at bounding box center [554, 95] width 123 height 35
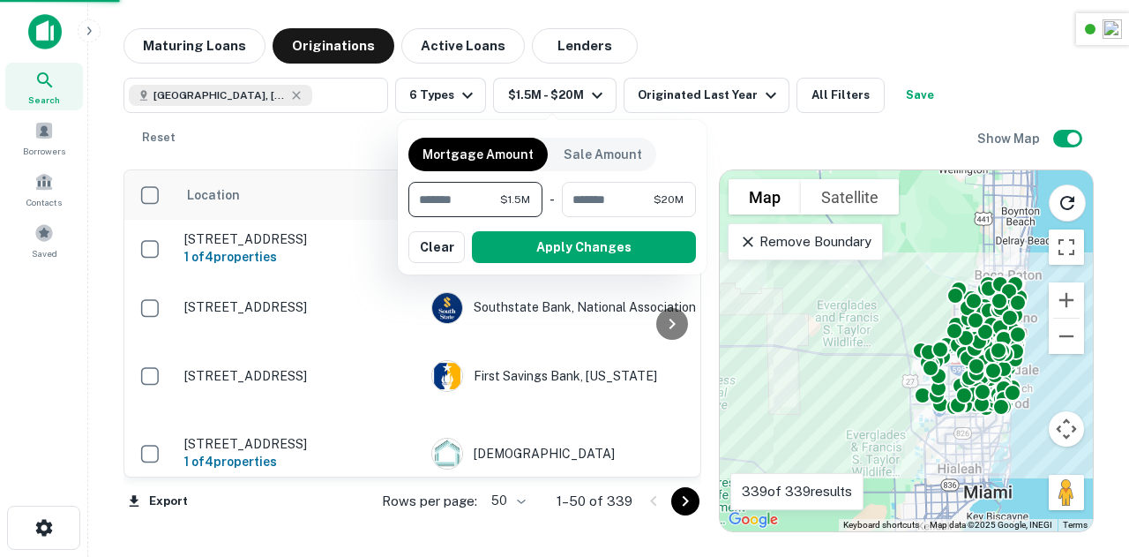
click at [466, 203] on input "*******" at bounding box center [454, 199] width 92 height 35
type input "*******"
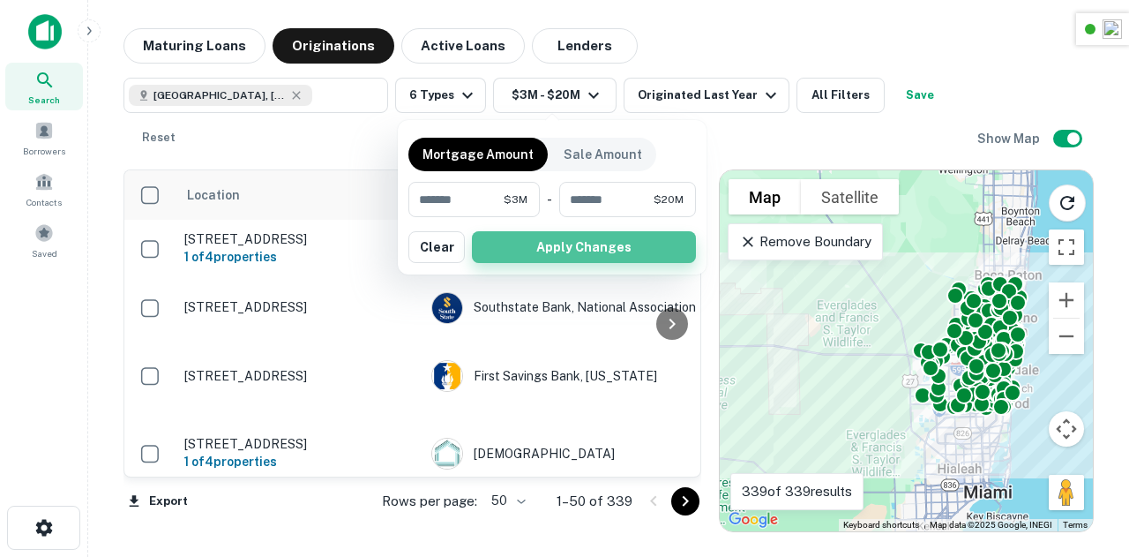
click at [542, 238] on button "Apply Changes" at bounding box center [584, 247] width 224 height 32
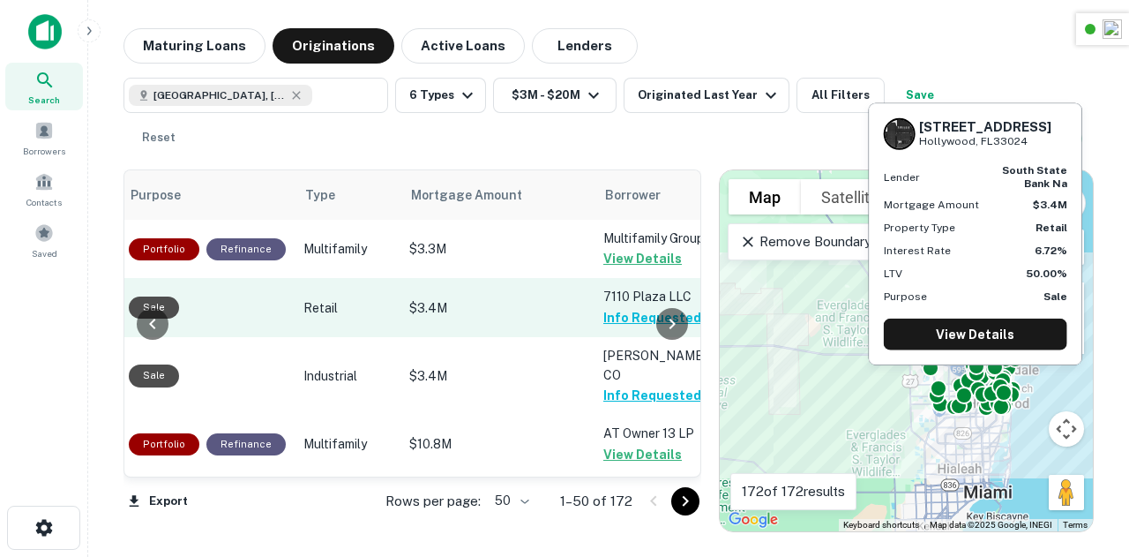
scroll to position [0, 598]
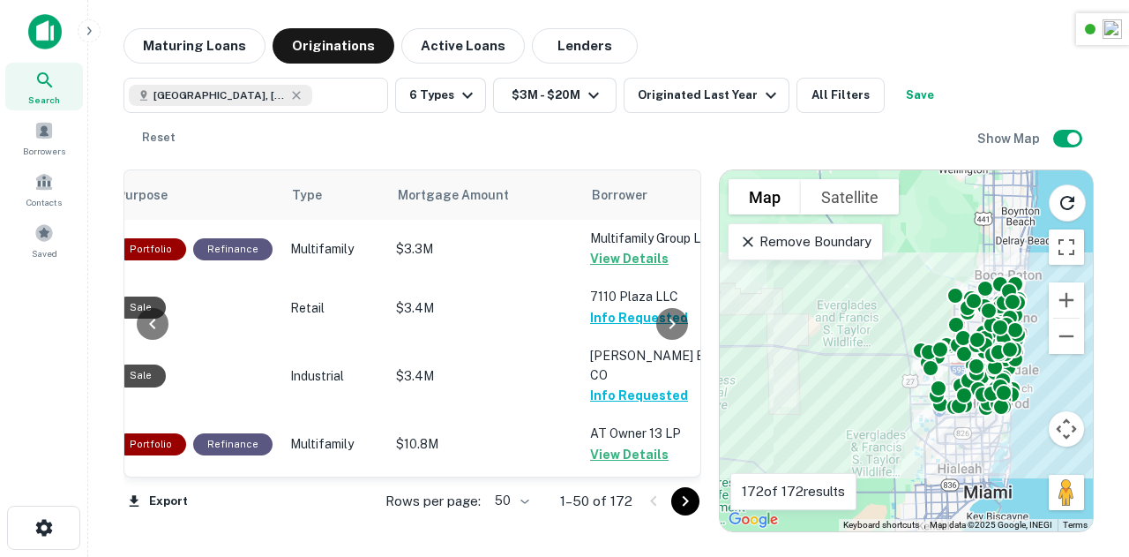
click at [497, 131] on div "Broward County, FL, USA ​ 6 Types $3M - $20M Originated Last Year All Filters S…" at bounding box center [550, 117] width 854 height 78
click at [534, 84] on button "$3M - $20M" at bounding box center [554, 95] width 123 height 35
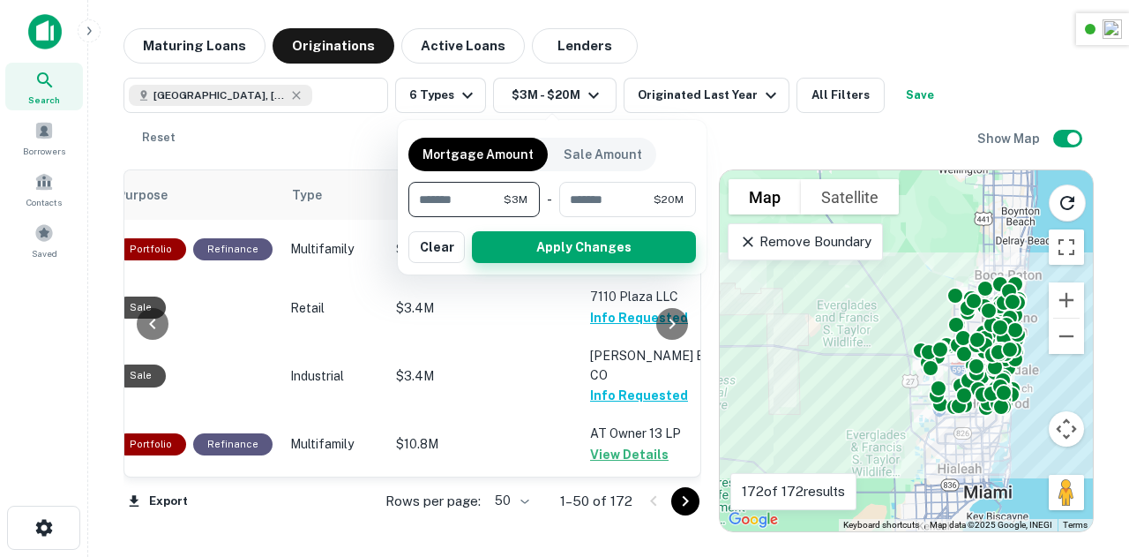
click at [589, 239] on button "Apply Changes" at bounding box center [584, 247] width 224 height 32
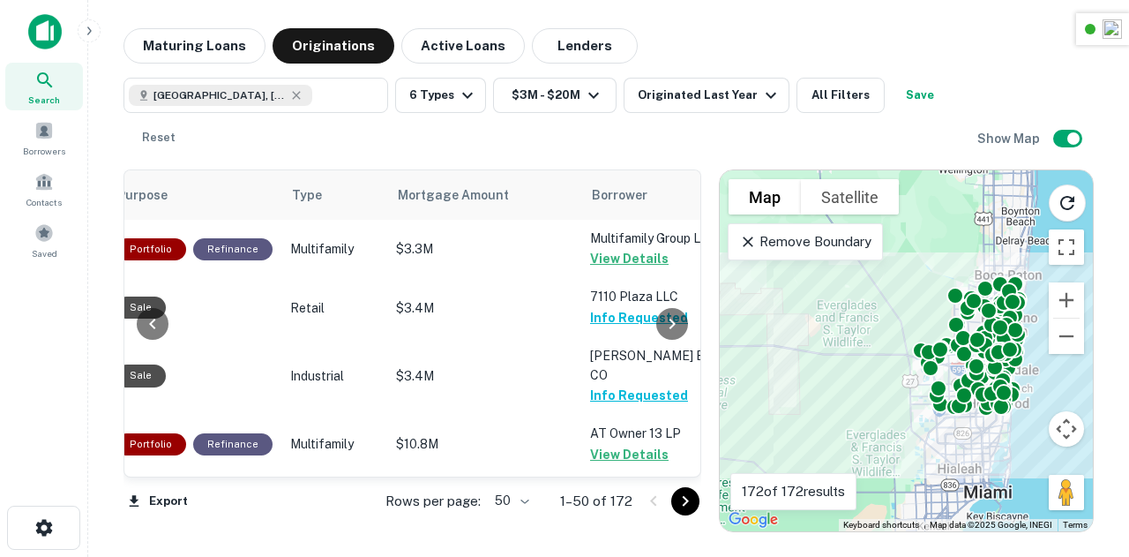
click at [507, 121] on div "Broward County, FL, USA ​ 6 Types $3M - $20M Originated Last Year All Filters S…" at bounding box center [550, 117] width 854 height 78
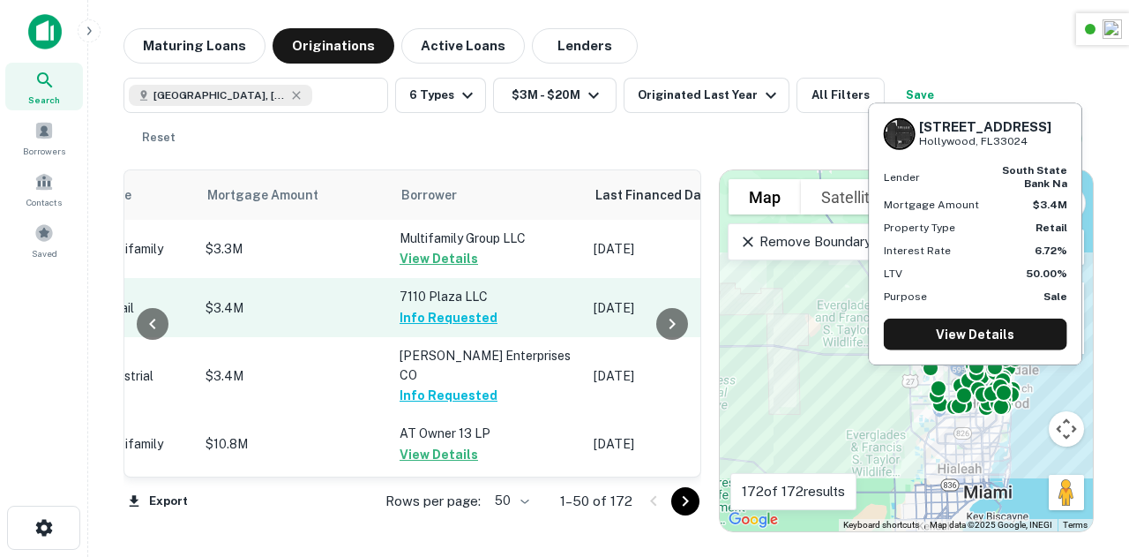
scroll to position [0, 794]
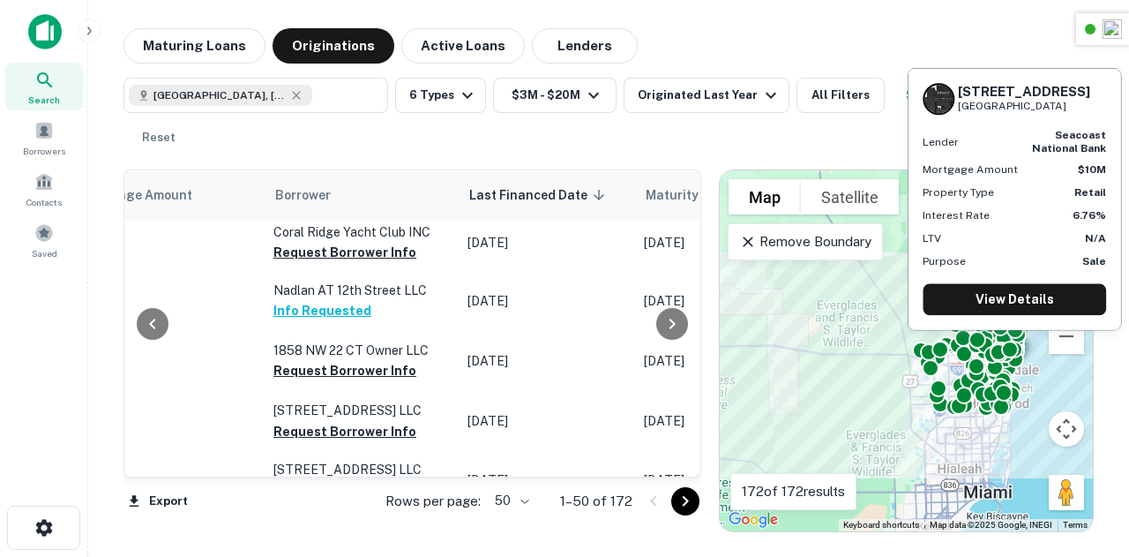
click at [356, 242] on p "Coral Ridge Yacht Club INC" at bounding box center [361, 231] width 176 height 19
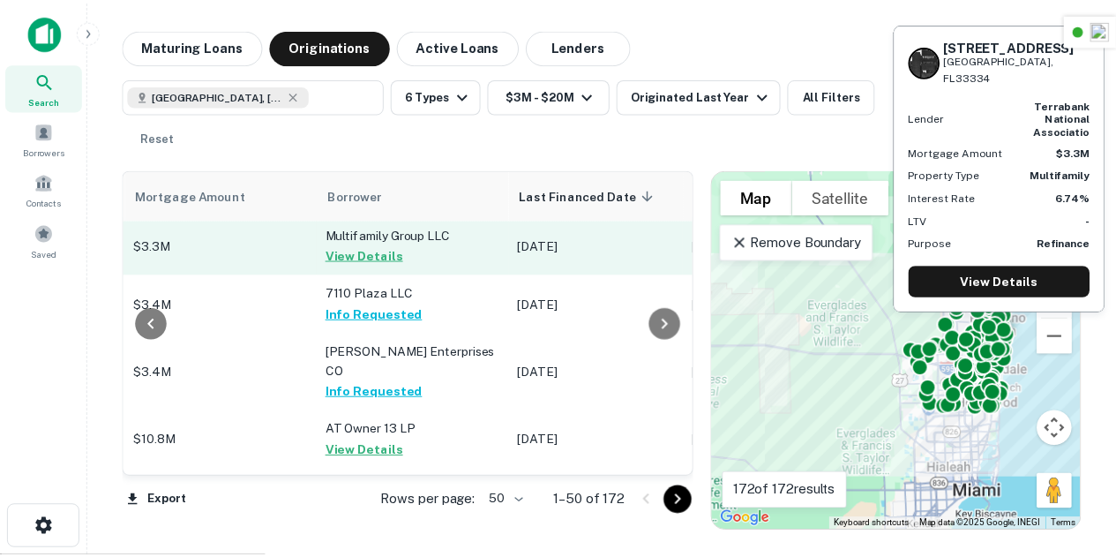
scroll to position [4, 864]
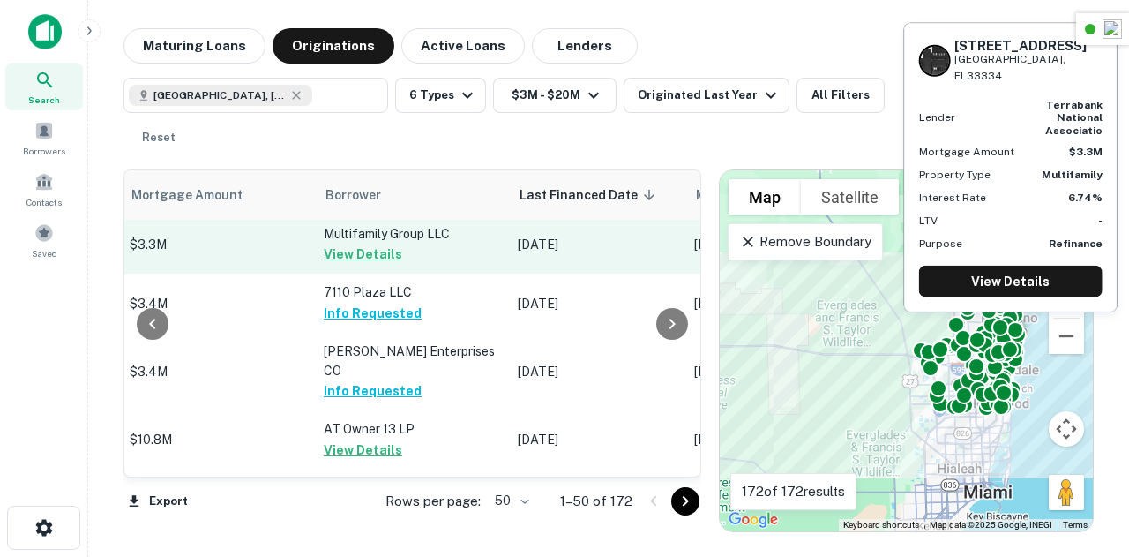
click at [351, 263] on button "View Details" at bounding box center [363, 253] width 79 height 21
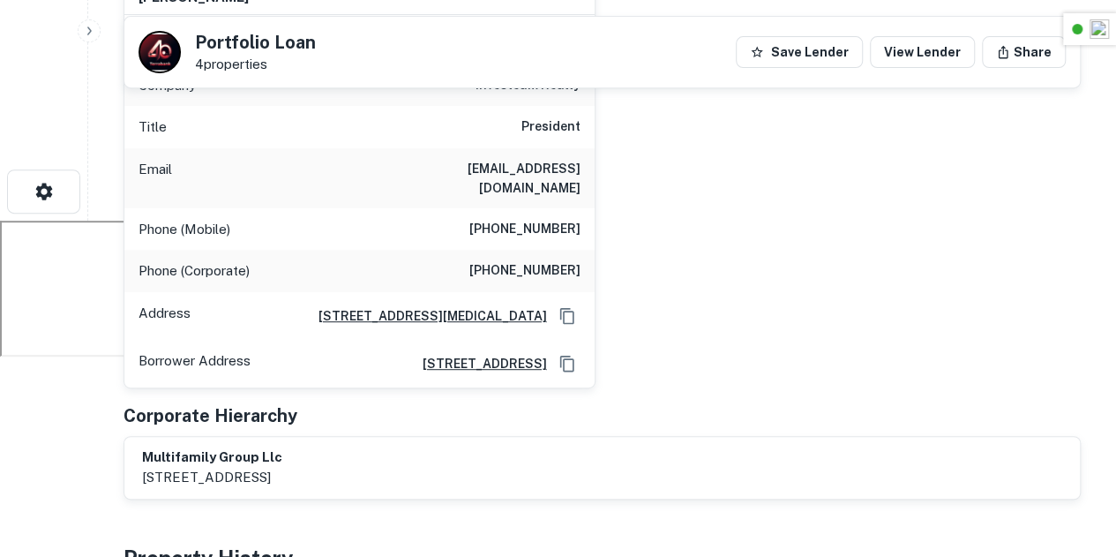
scroll to position [341, 0]
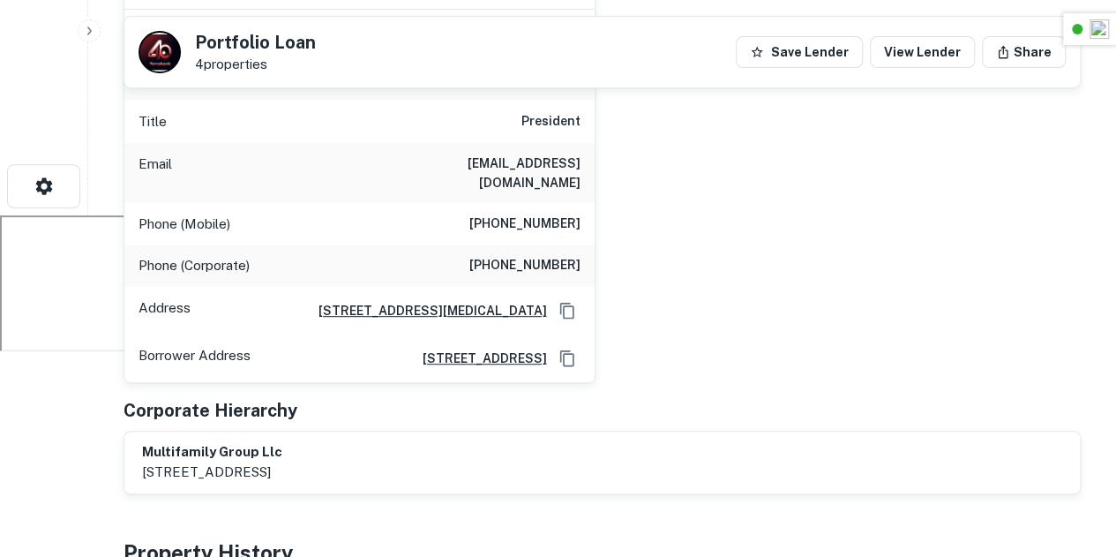
click at [511, 162] on h6 "rgo@investeamrealty.com" at bounding box center [475, 172] width 212 height 39
copy h6 "rgo@investeamrealty.com"
click at [760, 201] on div "reinaldo gonzalez Full Name reinaldo gonzalez Company investeam realty Title Pr…" at bounding box center [594, 171] width 971 height 423
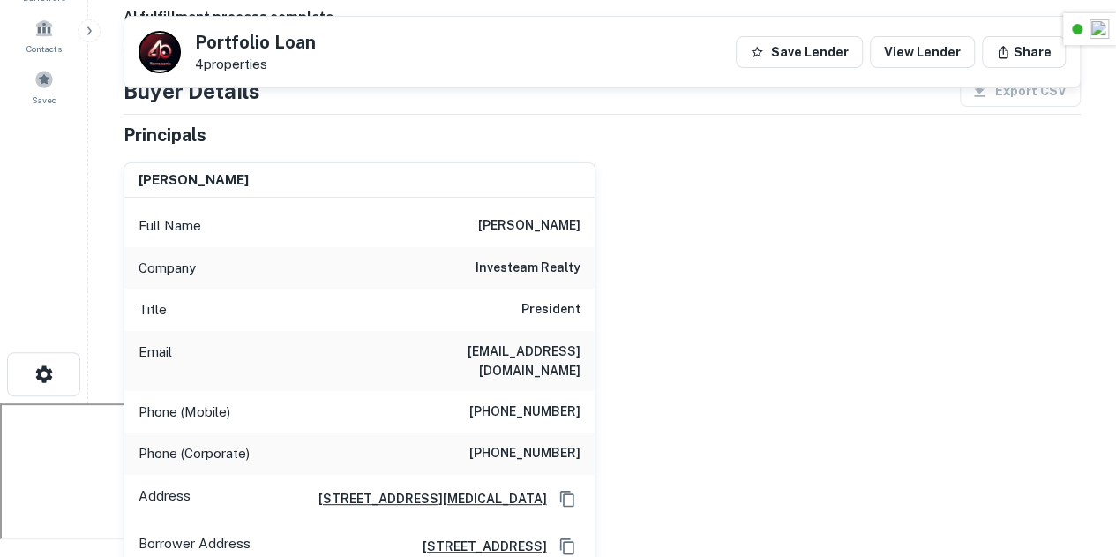
scroll to position [153, 0]
click at [494, 133] on div "Principals" at bounding box center [601, 136] width 957 height 26
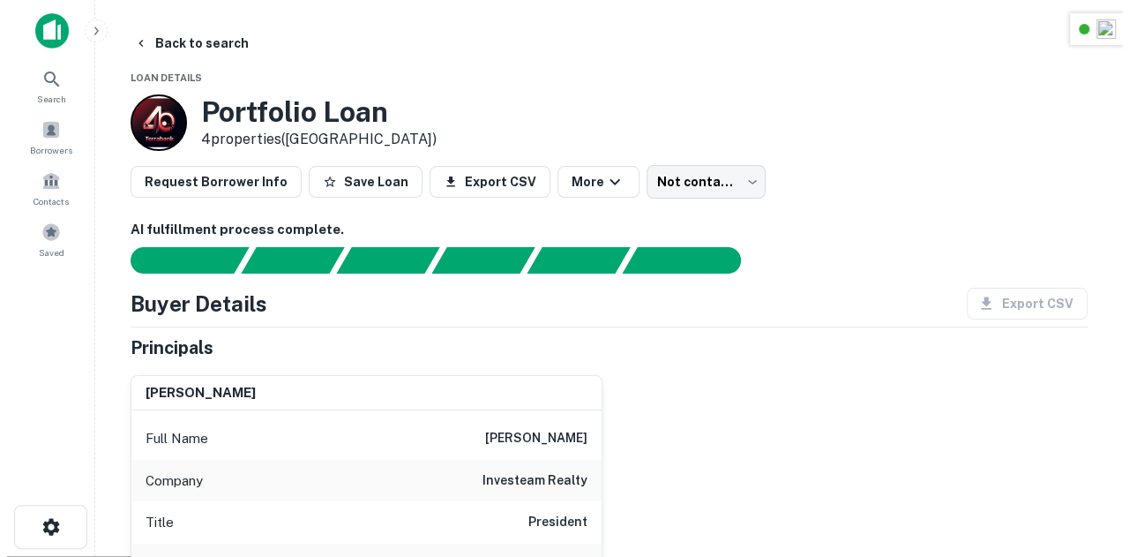
scroll to position [0, 0]
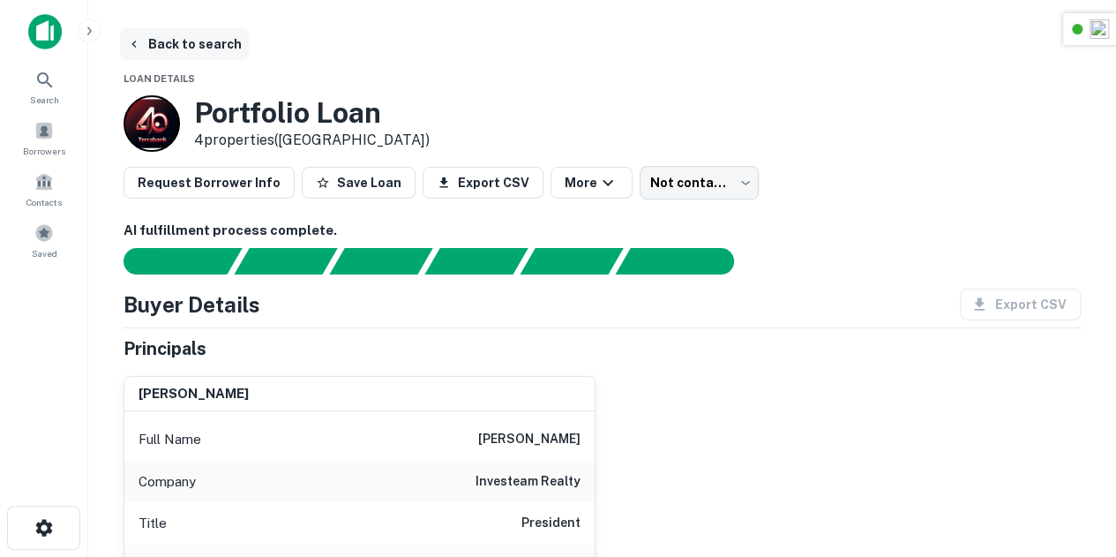
click at [138, 43] on icon "button" at bounding box center [134, 44] width 14 height 14
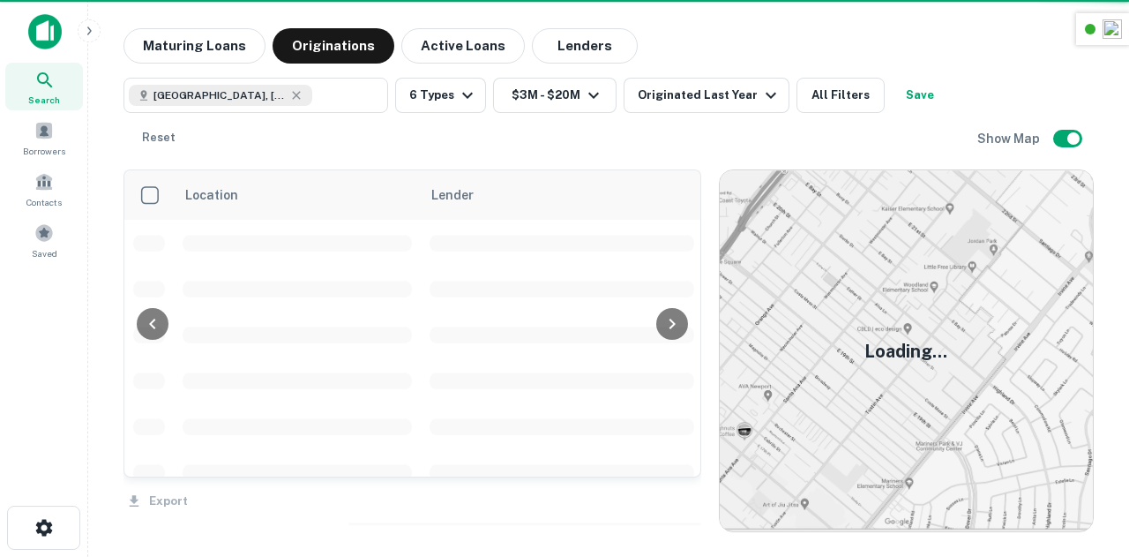
scroll to position [4, 0]
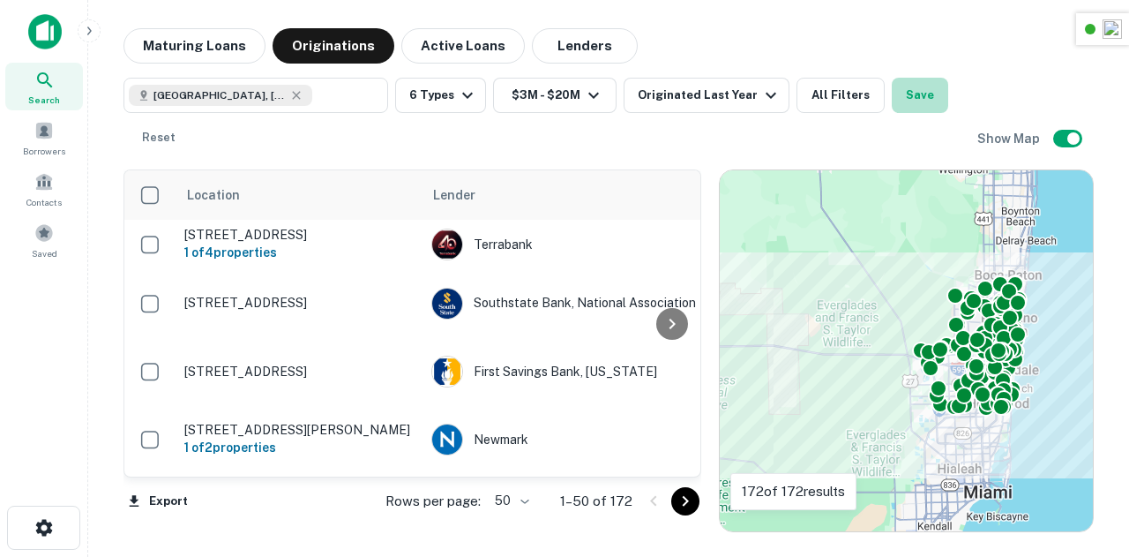
click at [896, 96] on button "Save" at bounding box center [920, 95] width 56 height 35
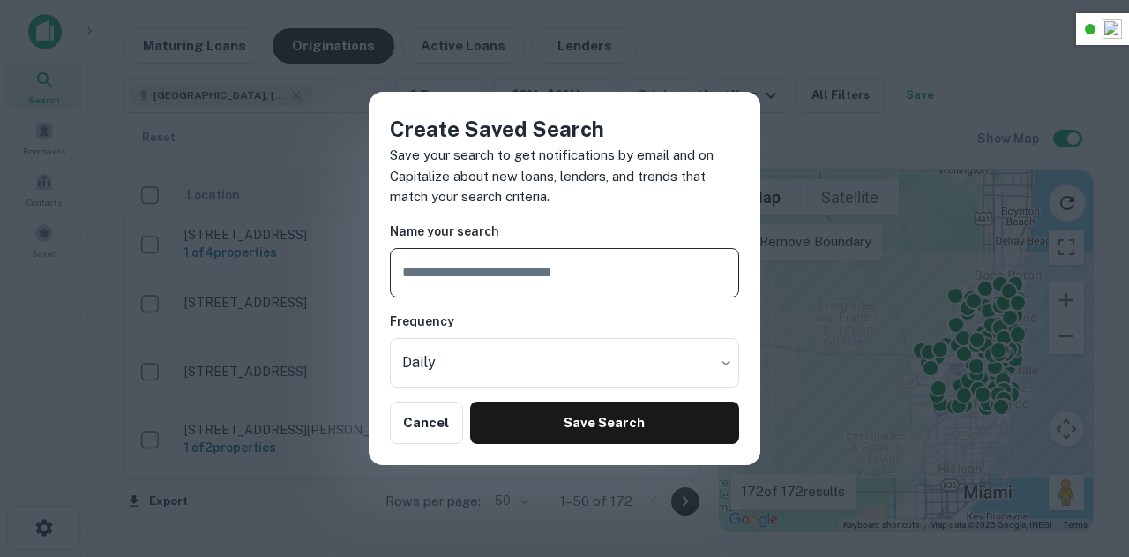
click at [517, 254] on input "text" at bounding box center [564, 272] width 349 height 49
type input "**********"
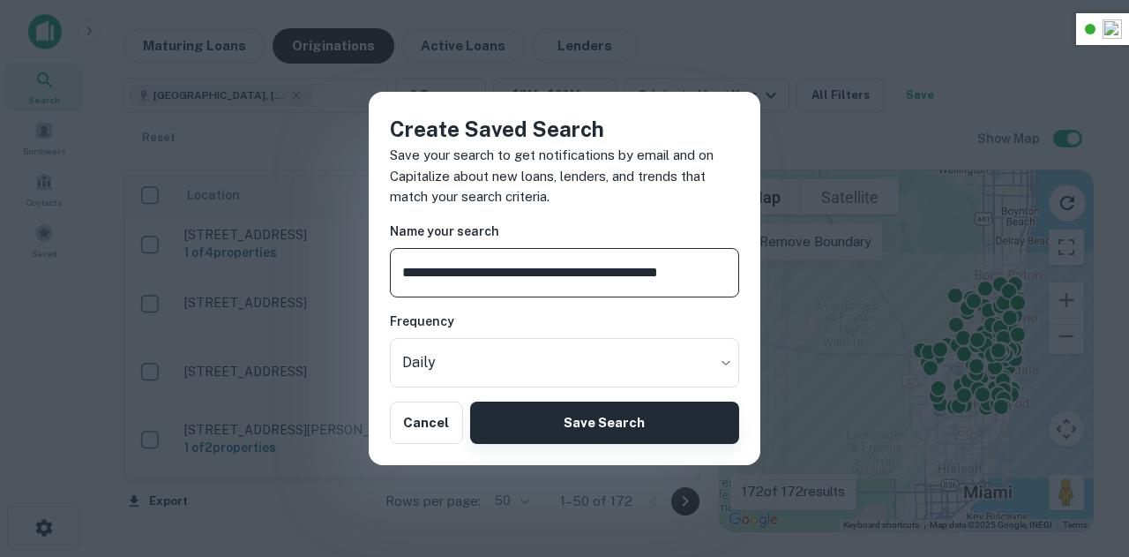
click at [639, 430] on button "Save Search" at bounding box center [604, 422] width 269 height 42
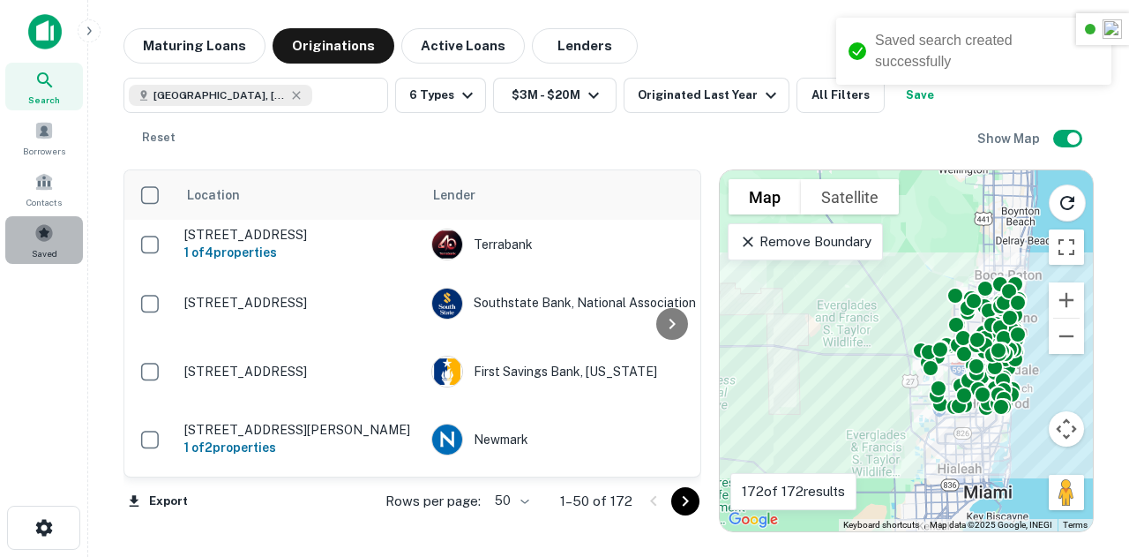
click at [40, 250] on span "Saved" at bounding box center [45, 253] width 26 height 14
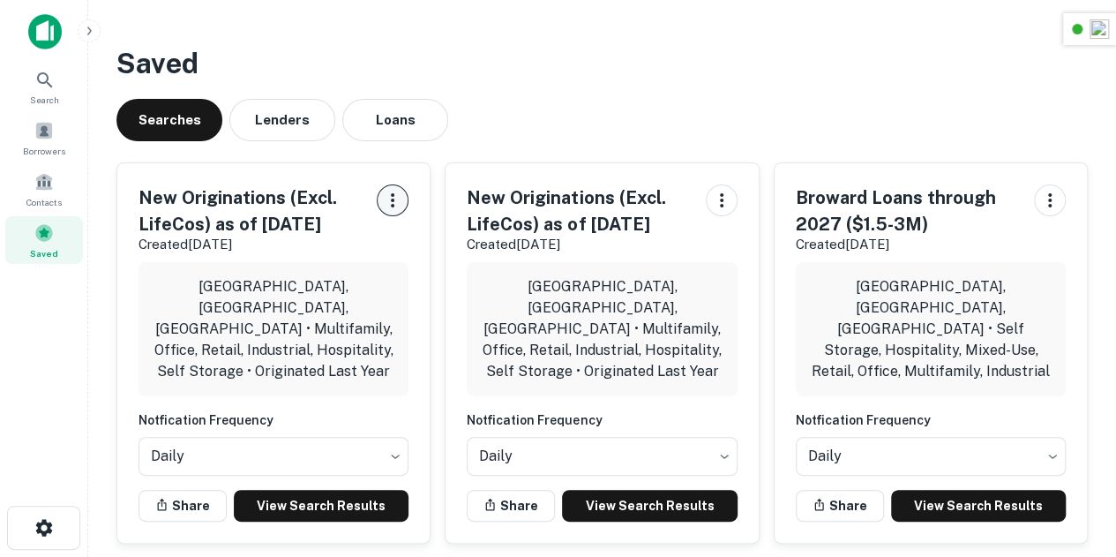
click at [384, 207] on icon "button" at bounding box center [392, 200] width 21 height 21
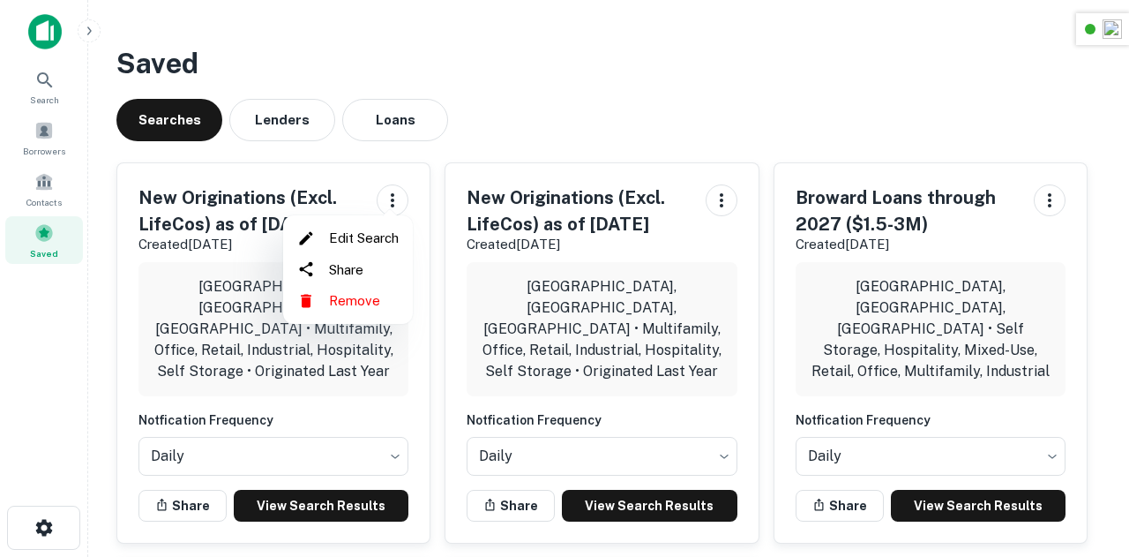
click at [360, 240] on li "Edit Search" at bounding box center [348, 238] width 116 height 32
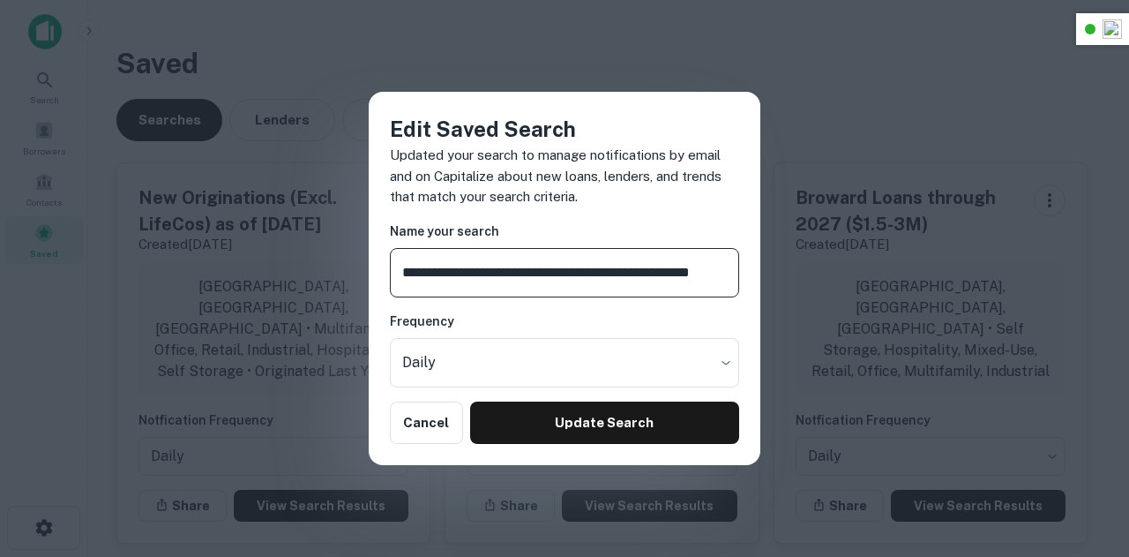
scroll to position [0, 31]
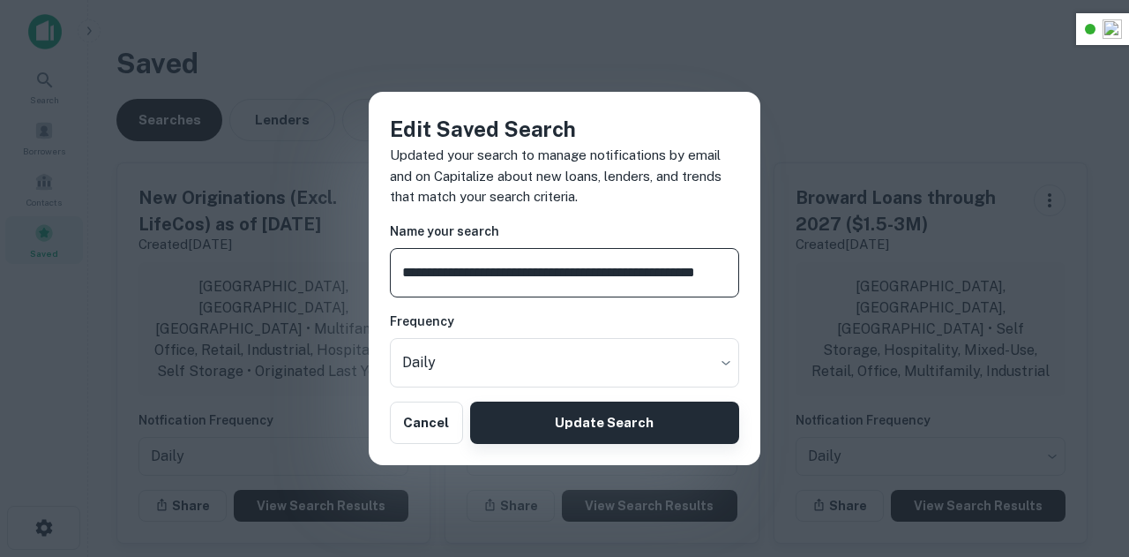
type input "**********"
click at [632, 416] on button "Update Search" at bounding box center [604, 422] width 269 height 42
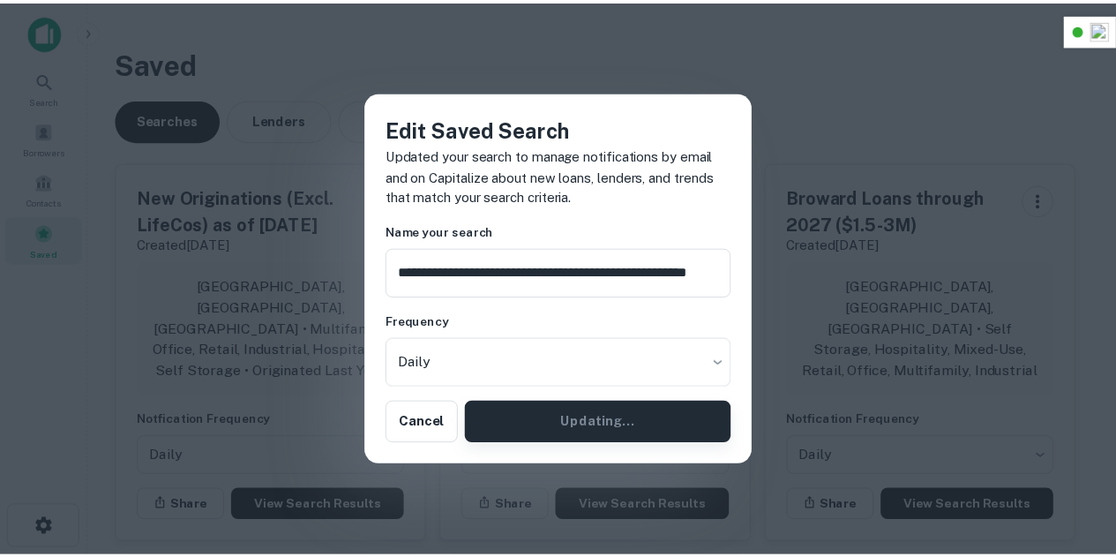
scroll to position [0, 0]
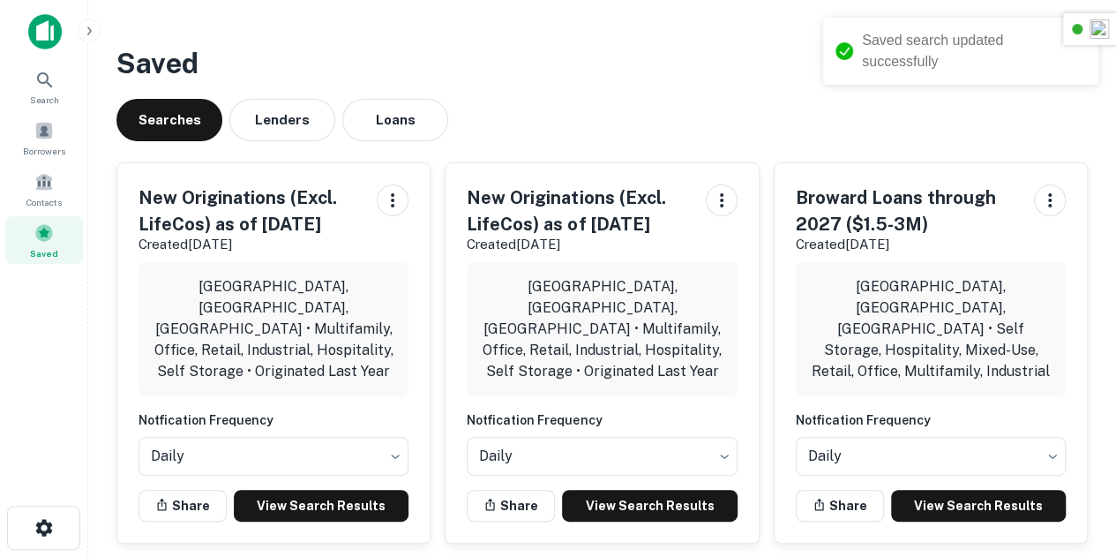
click at [268, 264] on div "[GEOGRAPHIC_DATA], [GEOGRAPHIC_DATA], [GEOGRAPHIC_DATA] • Multifamily, Office, …" at bounding box center [273, 329] width 270 height 134
click at [247, 211] on h5 "New Originations (Excl. LifeCos) as of [DATE]" at bounding box center [250, 210] width 224 height 53
click at [250, 197] on h5 "New Originations (Excl. LifeCos) as of [DATE]" at bounding box center [250, 210] width 224 height 53
click at [333, 491] on link "View Search Results" at bounding box center [321, 506] width 175 height 32
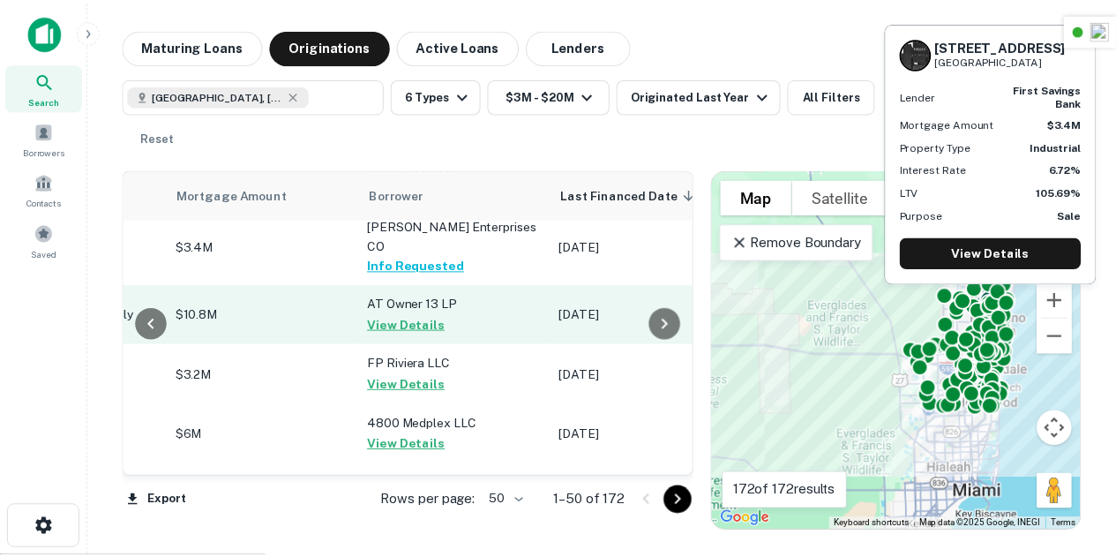
scroll to position [131, 817]
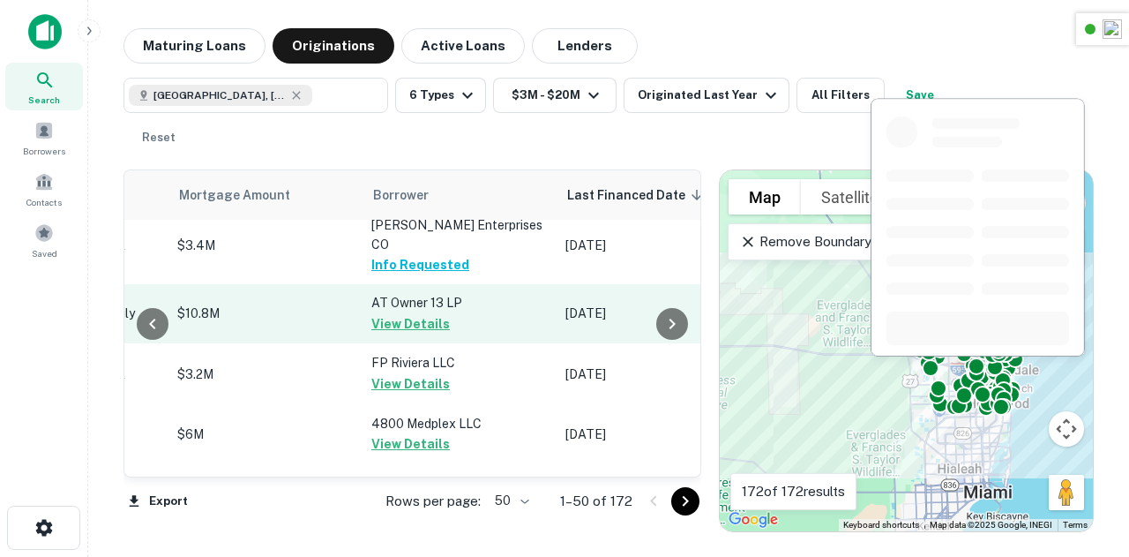
click at [420, 318] on button "View Details" at bounding box center [410, 323] width 79 height 21
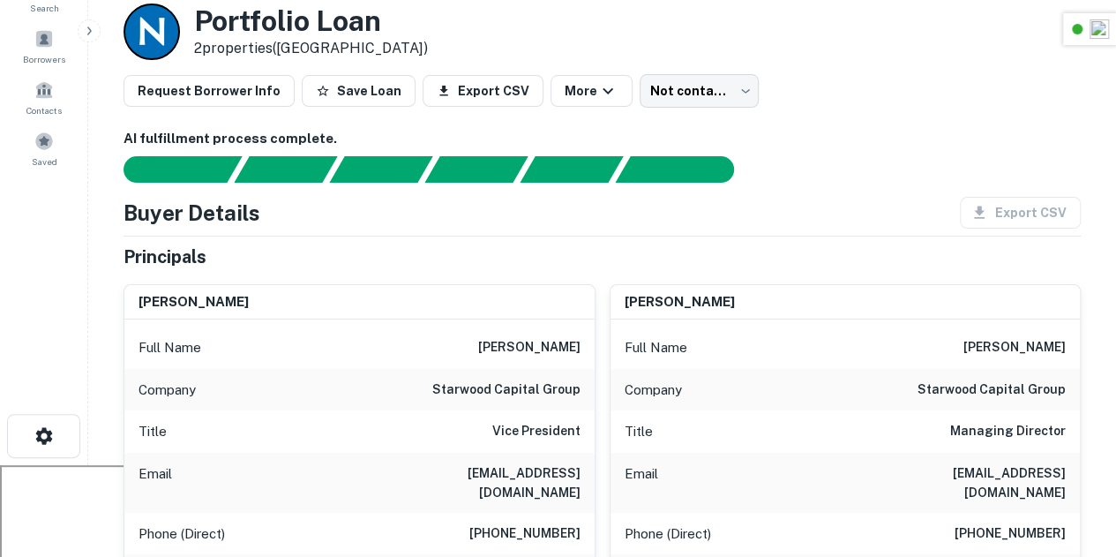
scroll to position [93, 0]
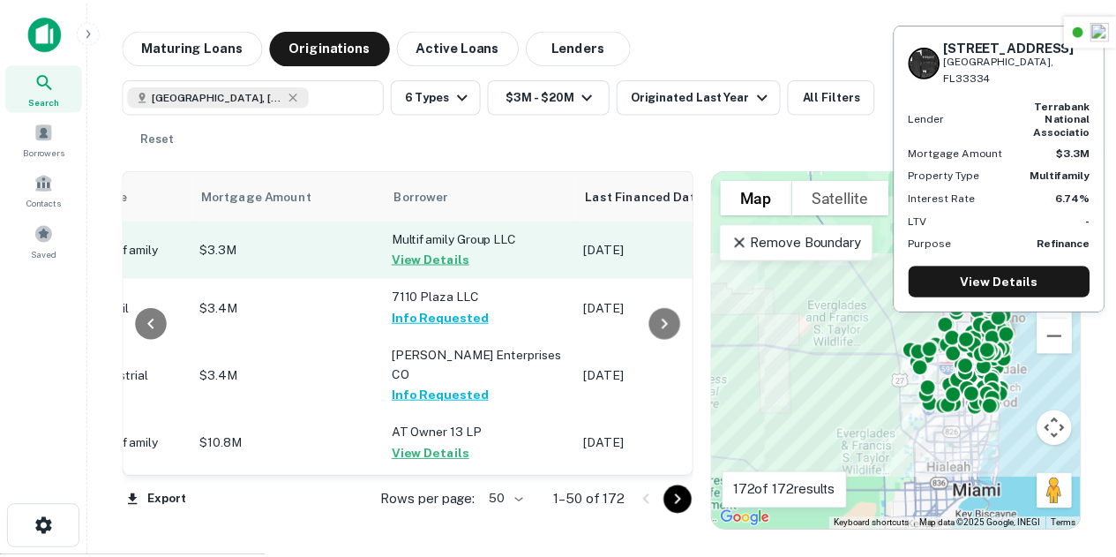
scroll to position [0, 806]
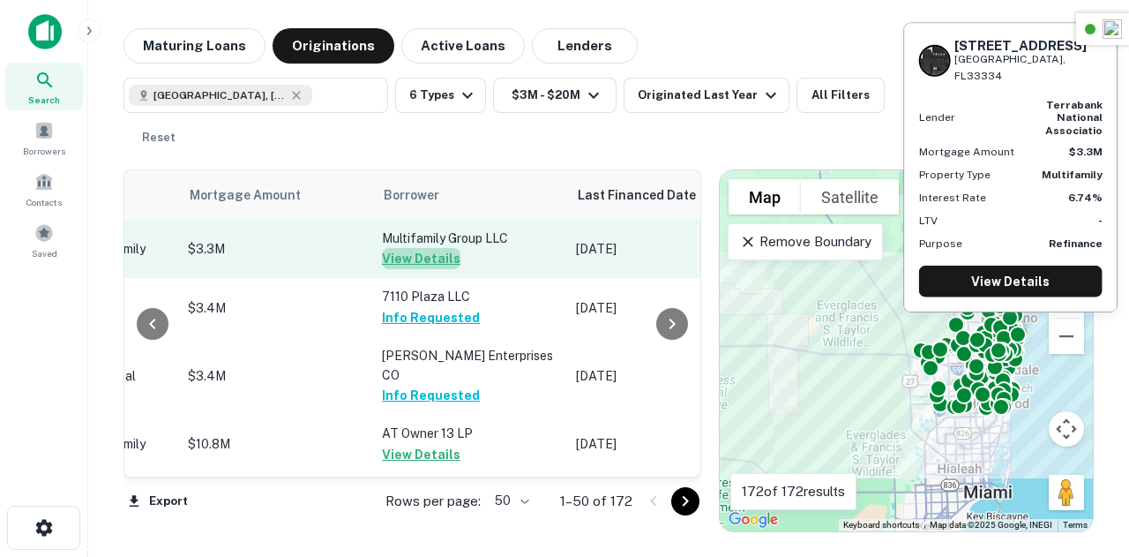
click at [427, 266] on button "View Details" at bounding box center [421, 258] width 79 height 21
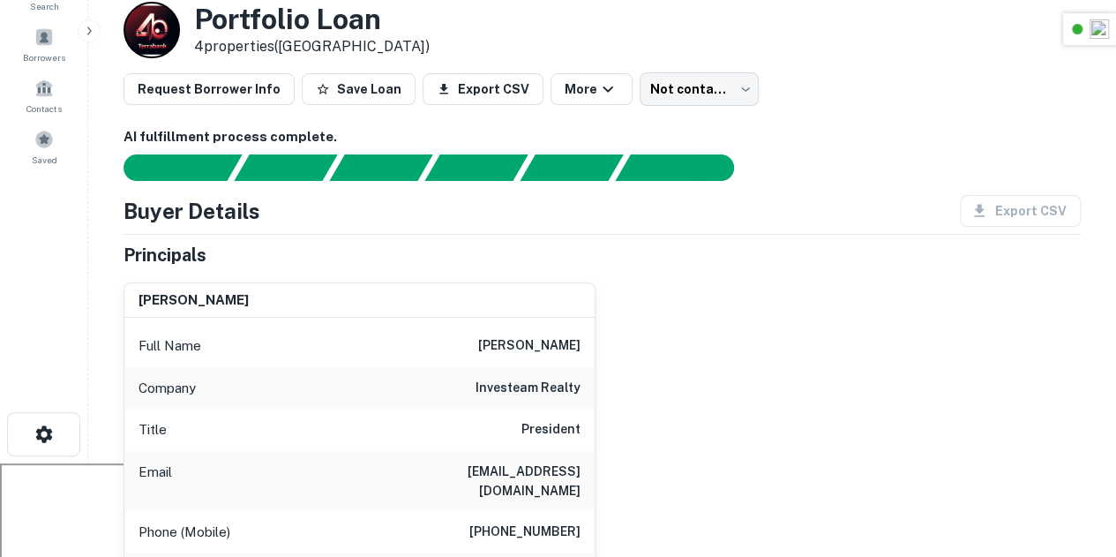
scroll to position [127, 0]
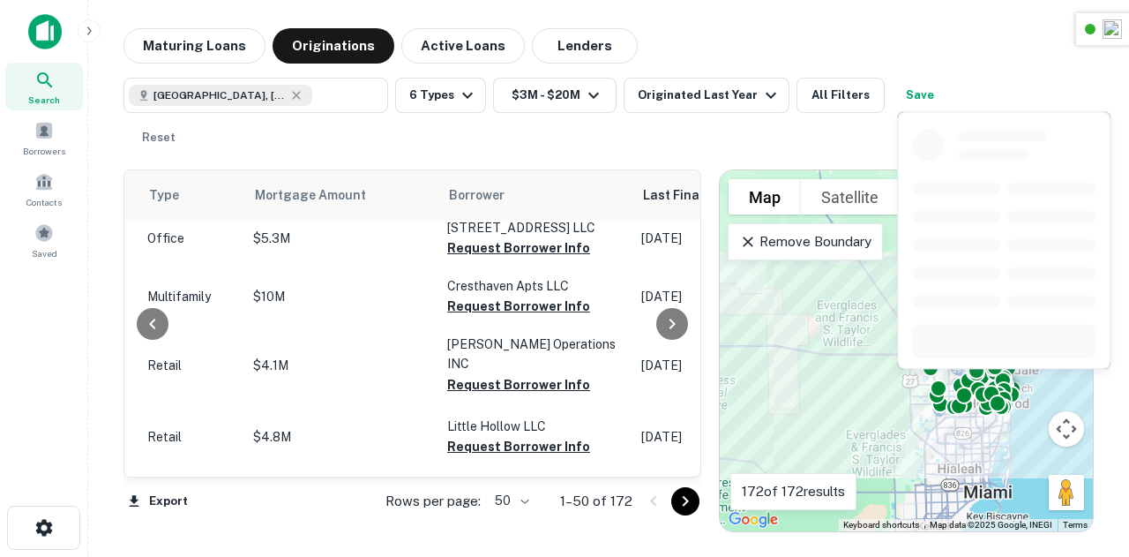
scroll to position [2975, 741]
